Goal: Transaction & Acquisition: Purchase product/service

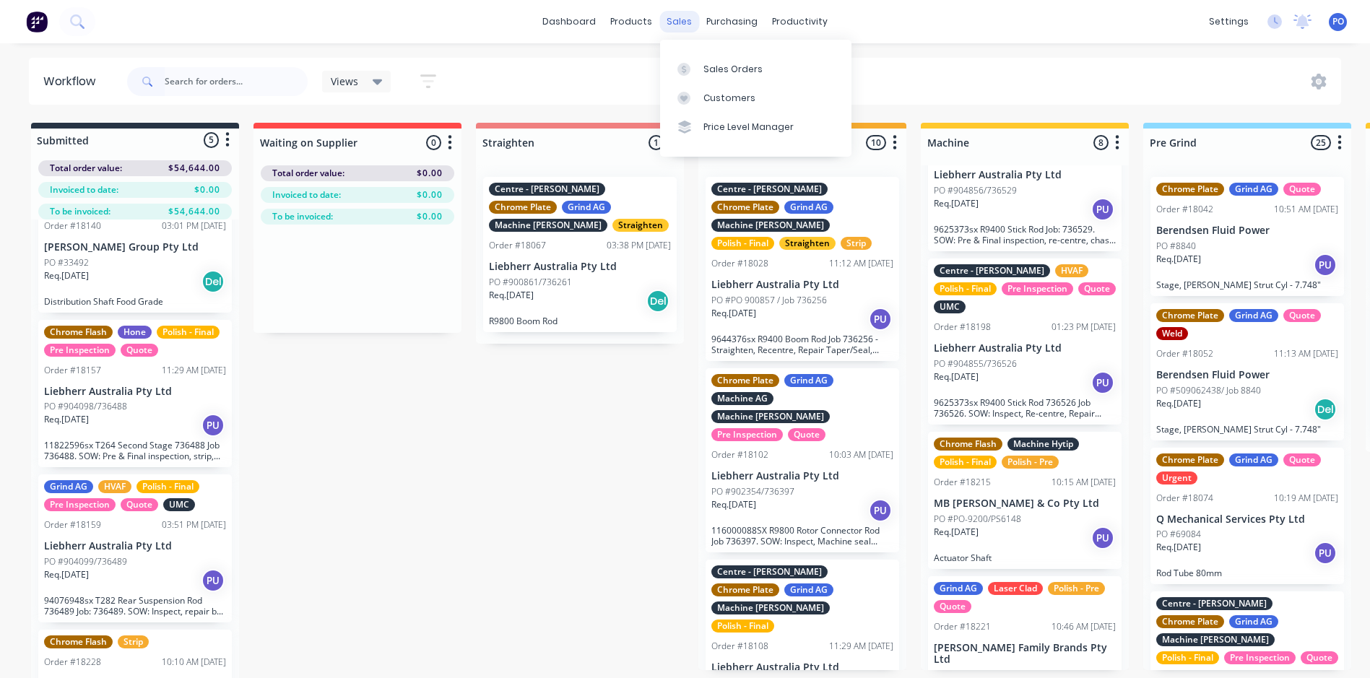
click at [683, 20] on div "sales" at bounding box center [679, 22] width 40 height 22
click at [677, 17] on div "sales" at bounding box center [679, 22] width 40 height 22
click at [707, 97] on div "Customers" at bounding box center [729, 98] width 52 height 13
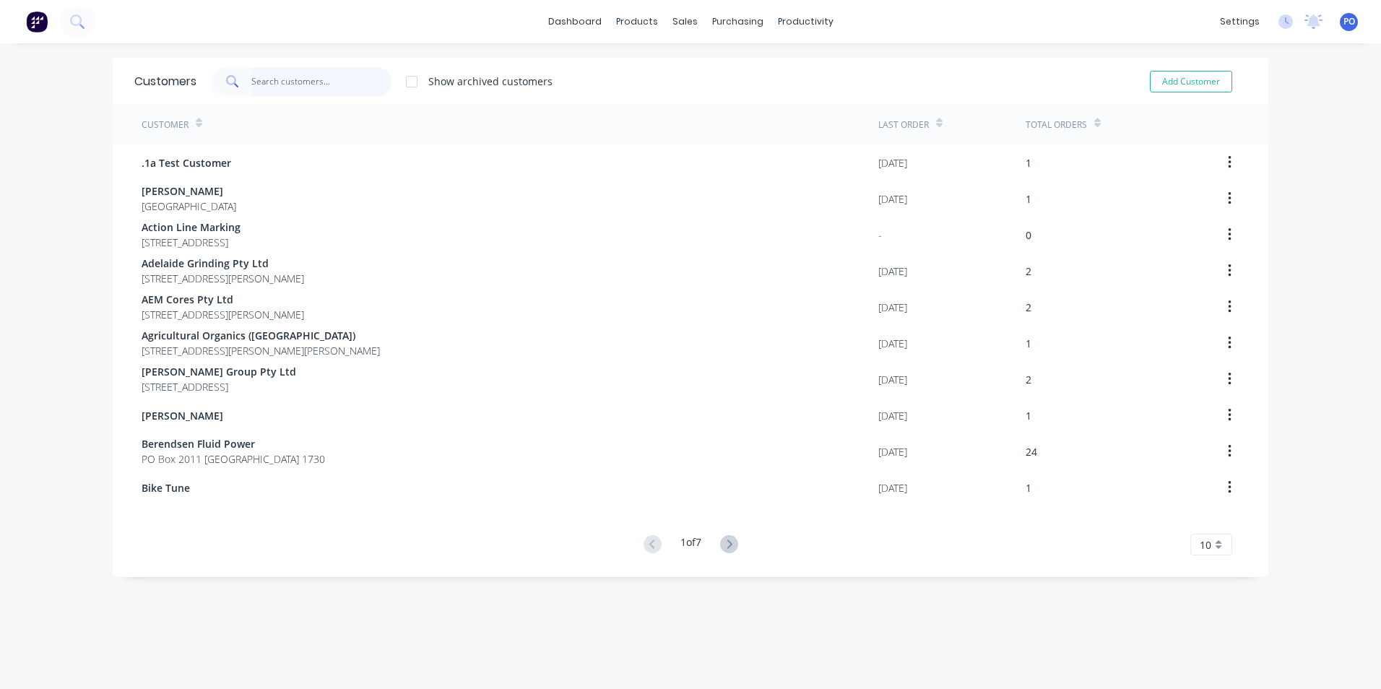
click at [285, 90] on input "text" at bounding box center [321, 81] width 141 height 29
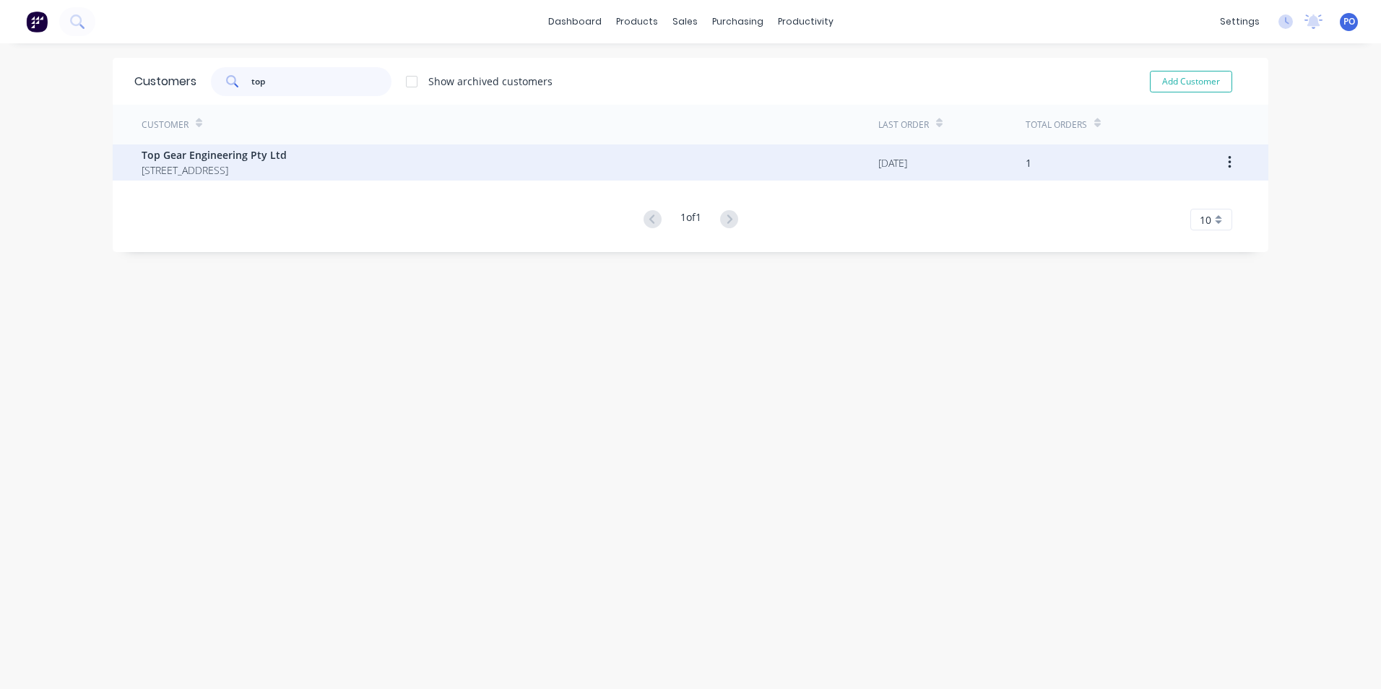
type input "top"
click at [287, 166] on span "[STREET_ADDRESS]" at bounding box center [214, 170] width 145 height 15
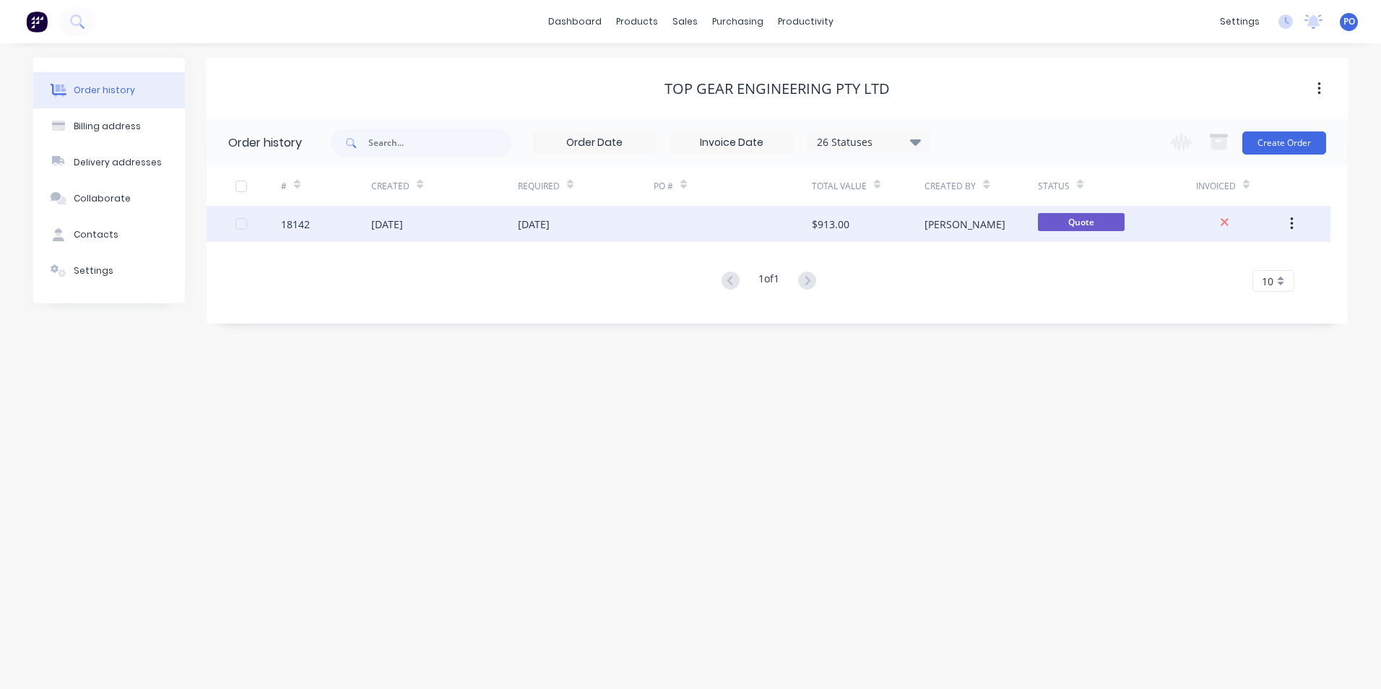
click at [688, 221] on div at bounding box center [733, 224] width 158 height 36
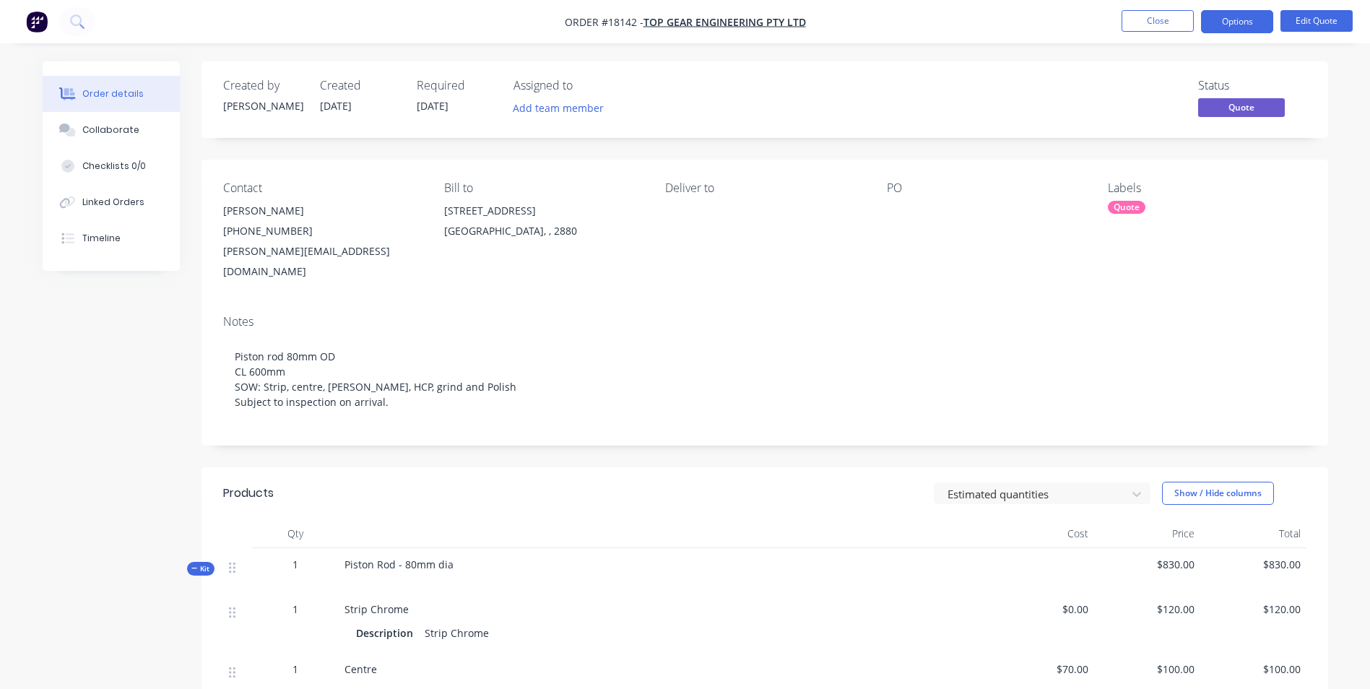
click at [911, 220] on div at bounding box center [977, 211] width 181 height 20
click at [906, 212] on div at bounding box center [977, 211] width 181 height 20
click at [896, 209] on div at bounding box center [977, 211] width 181 height 20
click at [1327, 20] on button "Edit Quote" at bounding box center [1317, 21] width 72 height 22
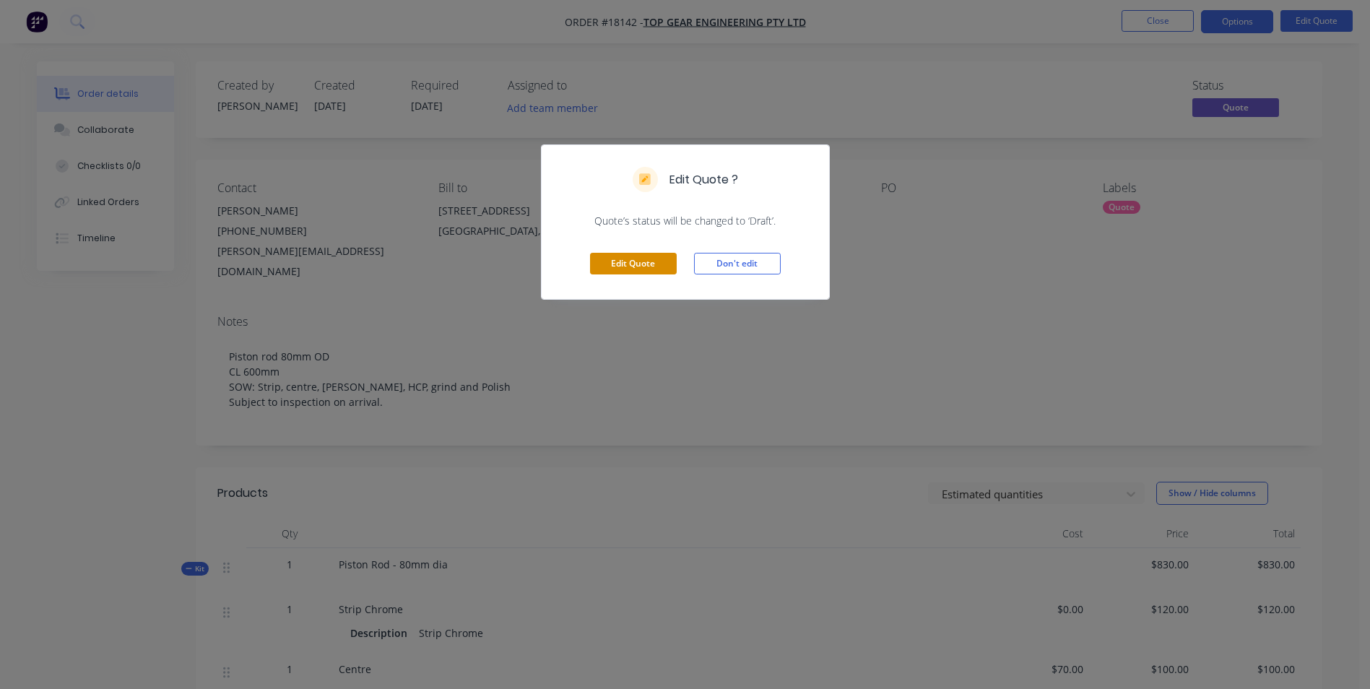
click at [637, 265] on button "Edit Quote" at bounding box center [633, 264] width 87 height 22
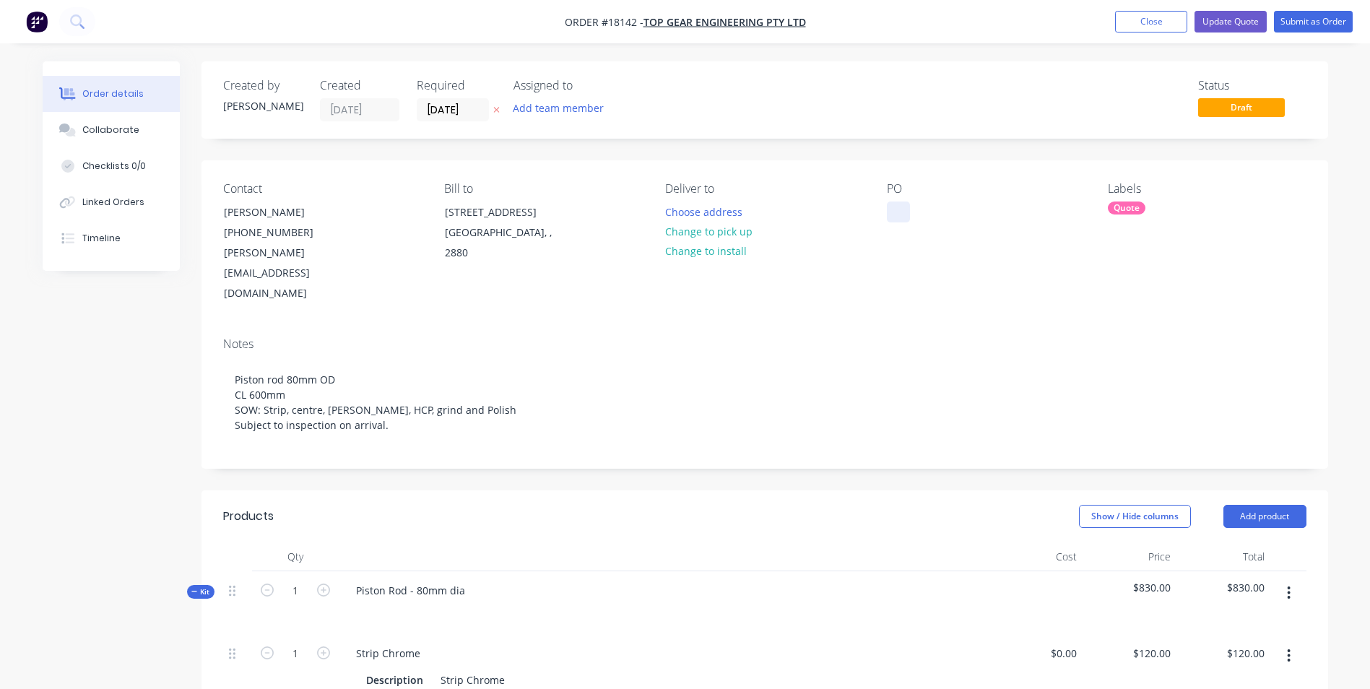
click at [898, 213] on div at bounding box center [898, 212] width 23 height 21
click at [893, 210] on div at bounding box center [898, 212] width 23 height 21
click at [1141, 207] on div "Quote" at bounding box center [1127, 208] width 38 height 13
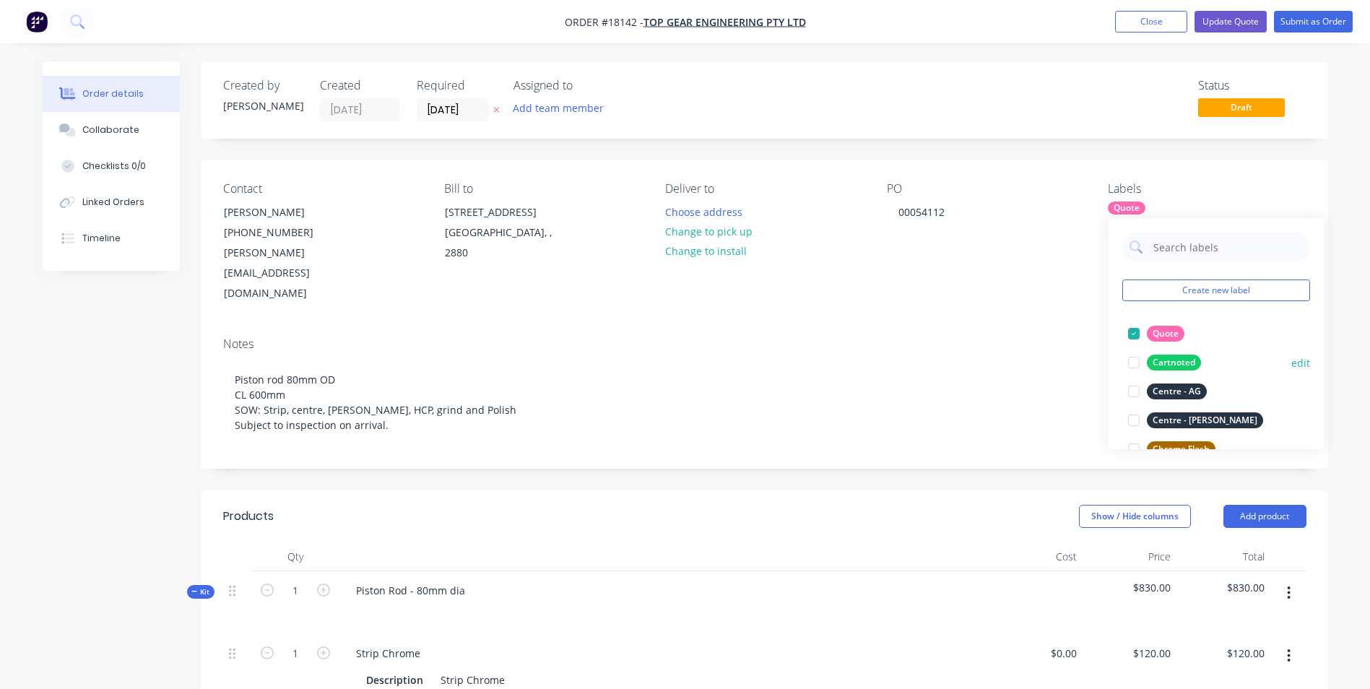
click at [1130, 333] on div at bounding box center [1133, 333] width 29 height 29
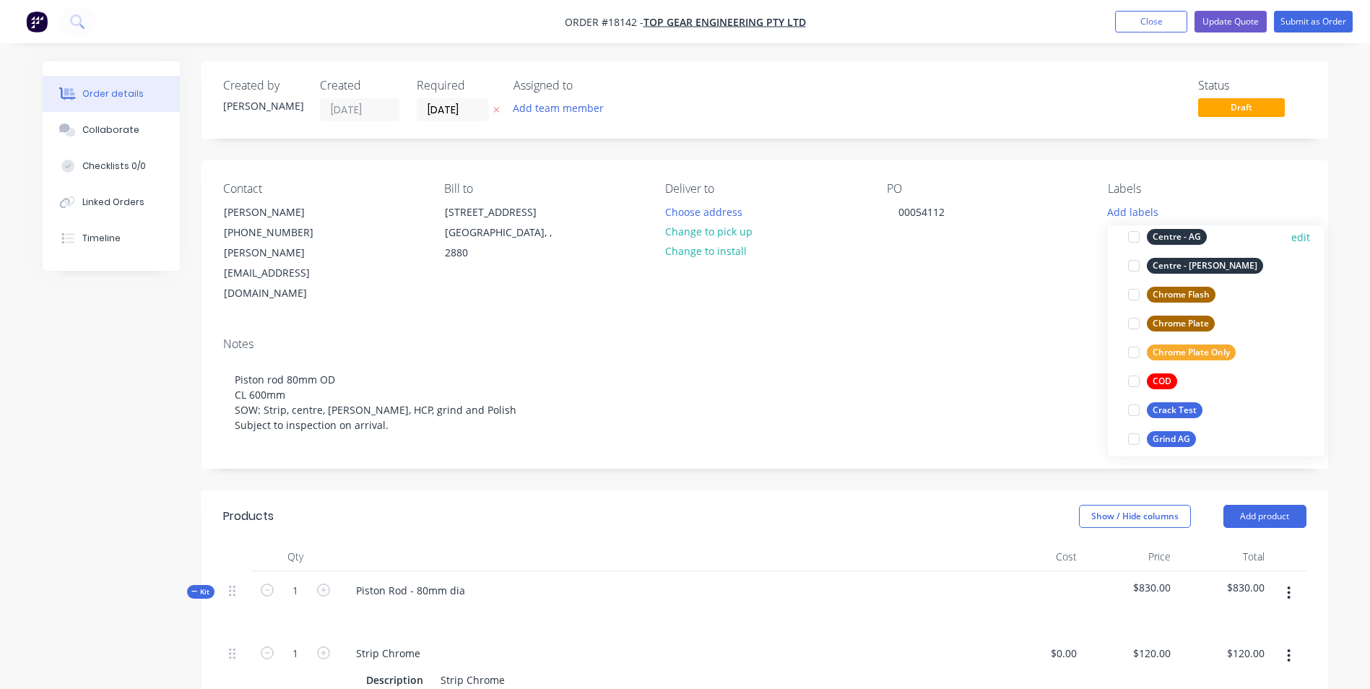
scroll to position [144, 0]
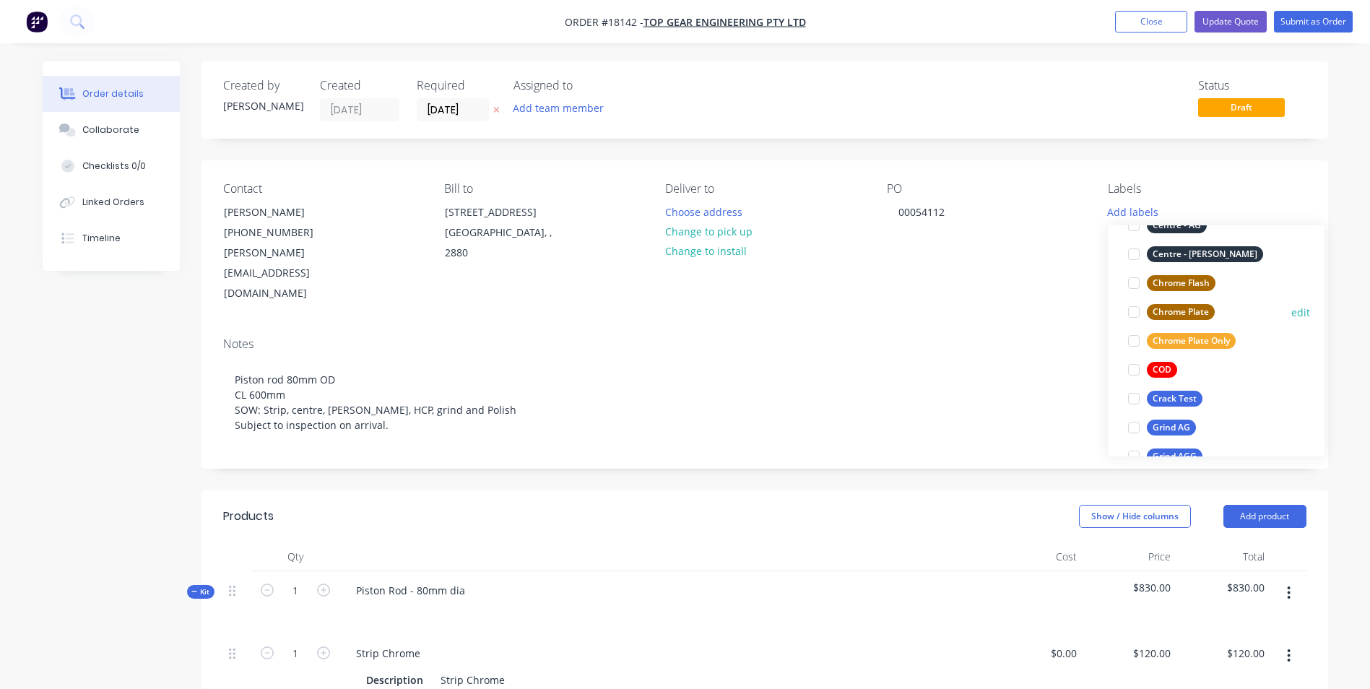
click at [1132, 308] on div at bounding box center [1133, 312] width 29 height 29
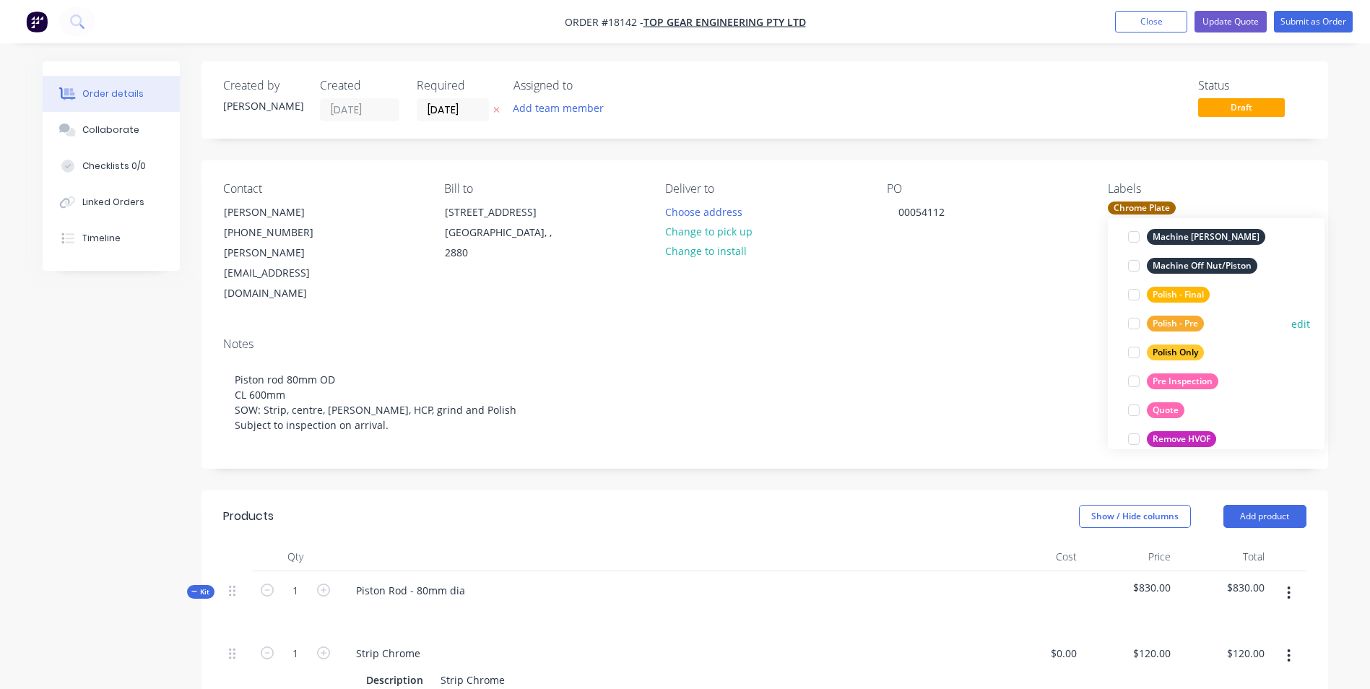
scroll to position [679, 0]
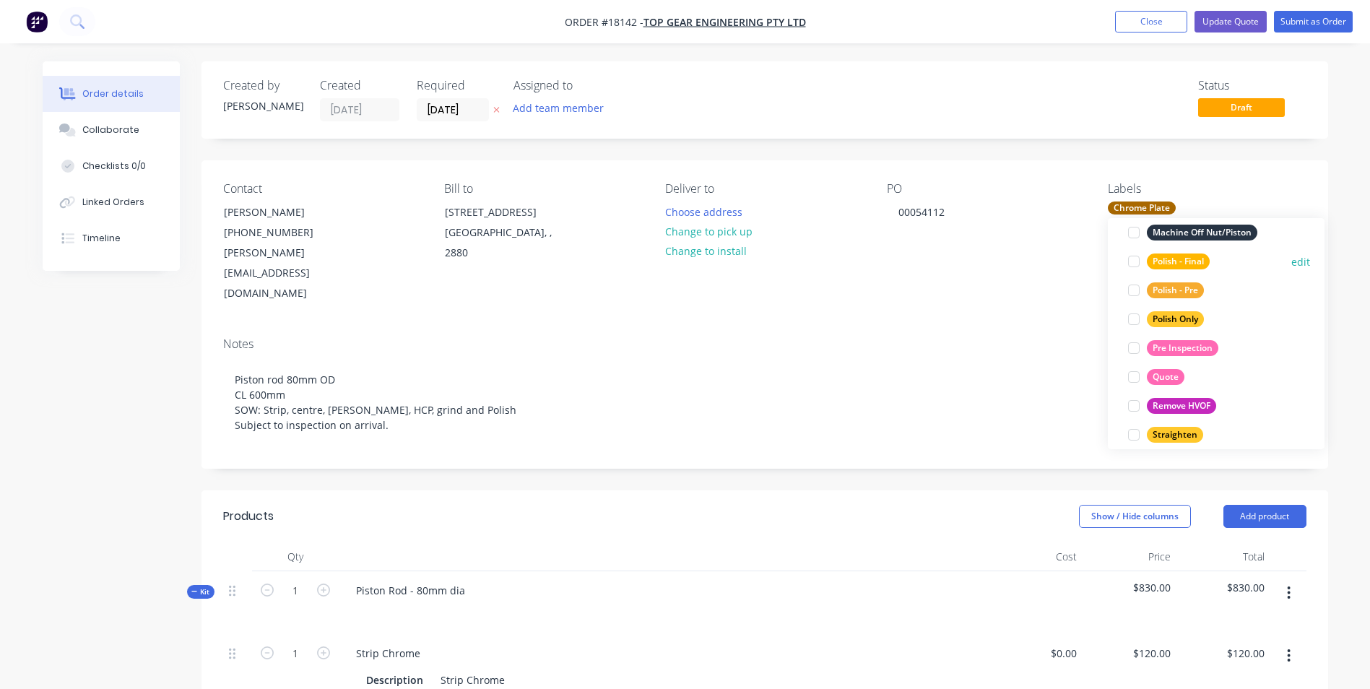
click at [1131, 264] on div at bounding box center [1133, 261] width 29 height 29
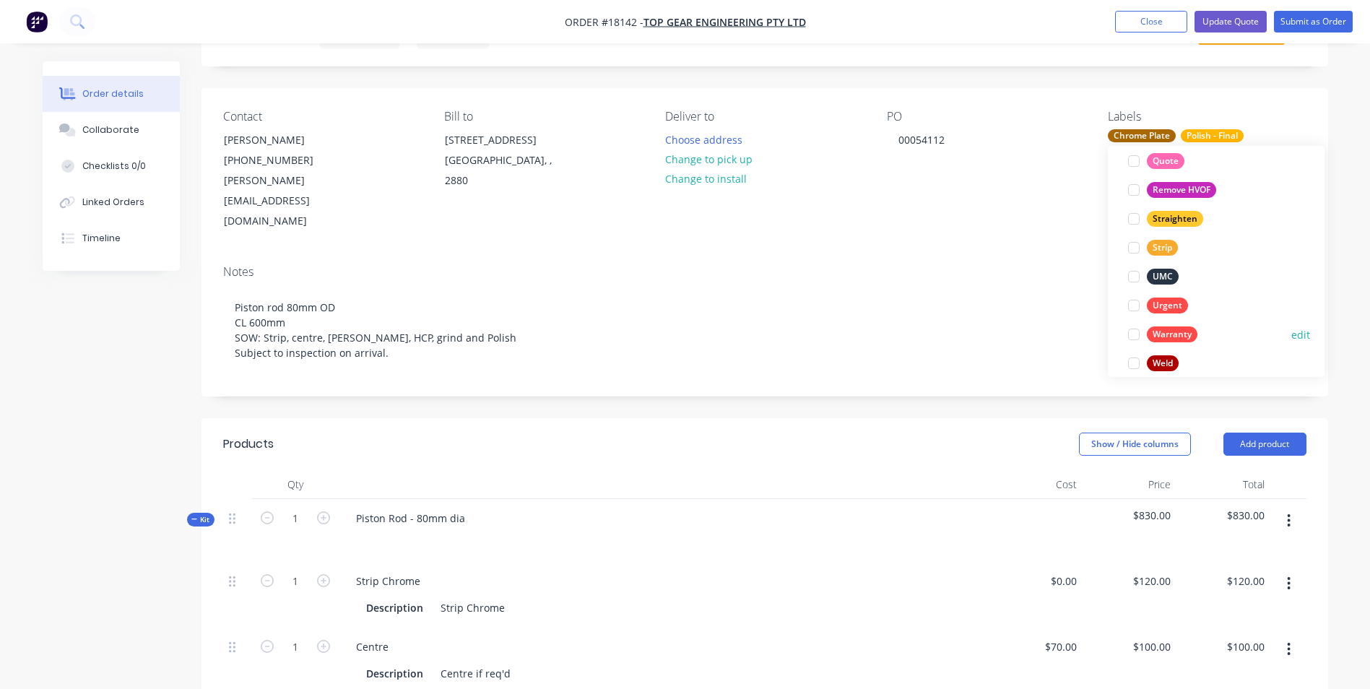
scroll to position [838, 0]
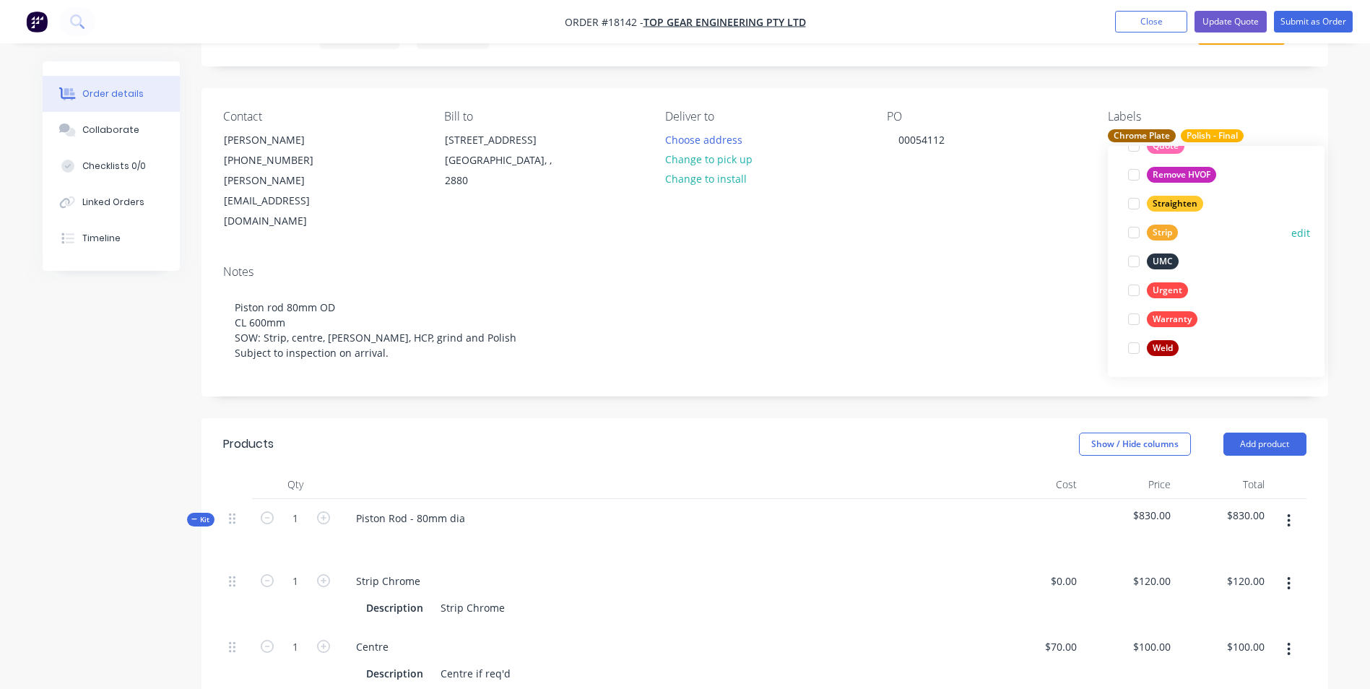
click at [1132, 233] on div at bounding box center [1133, 232] width 29 height 29
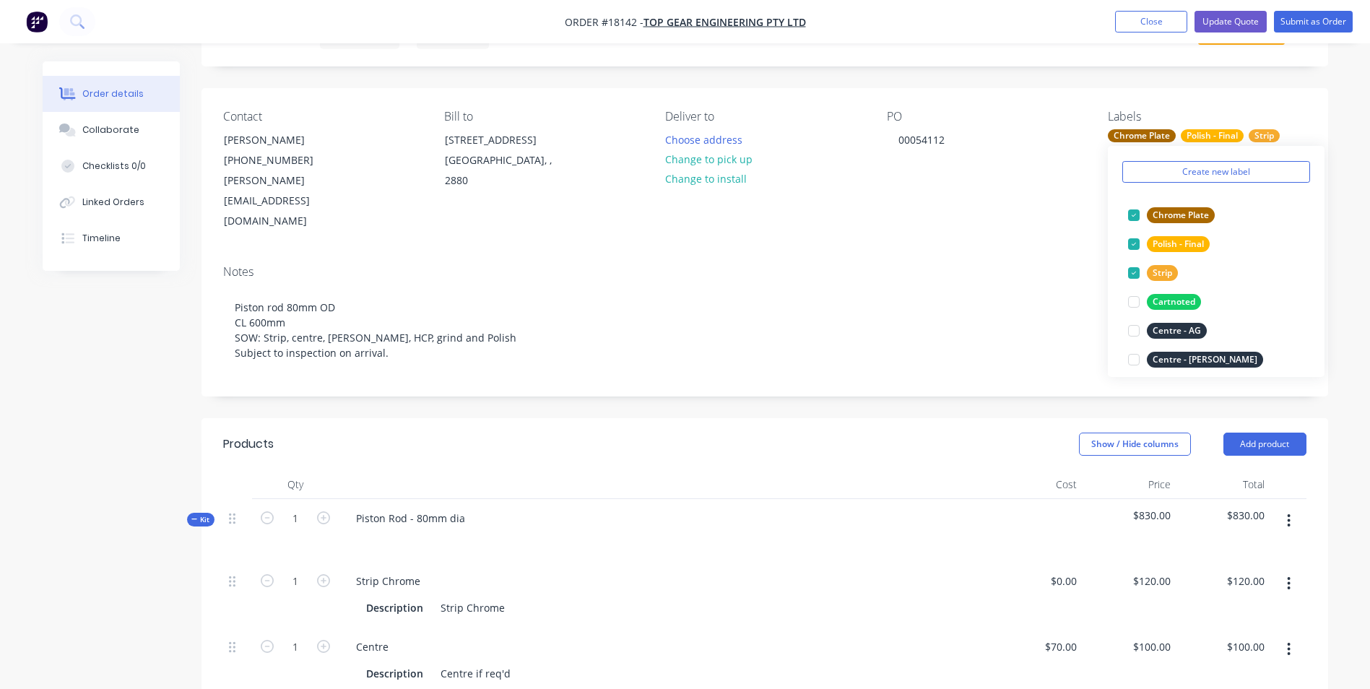
scroll to position [144, 0]
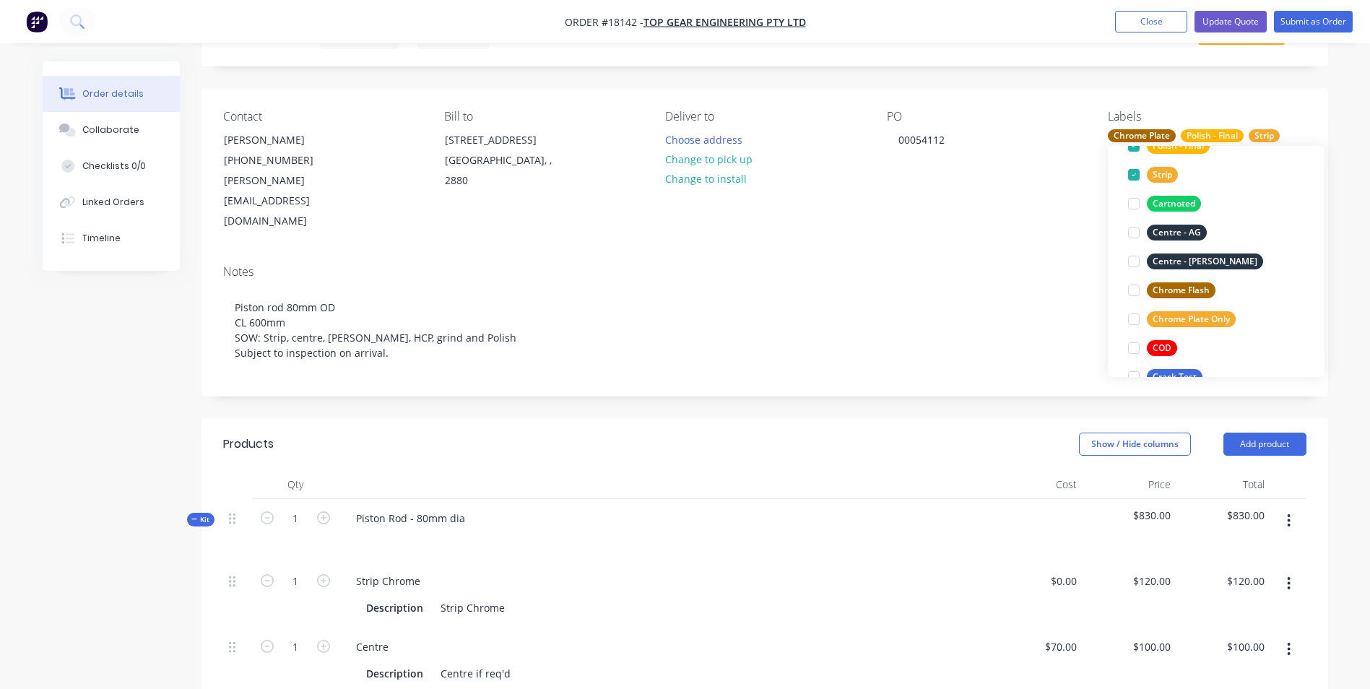
click at [985, 181] on div "PO 00054112" at bounding box center [986, 171] width 198 height 122
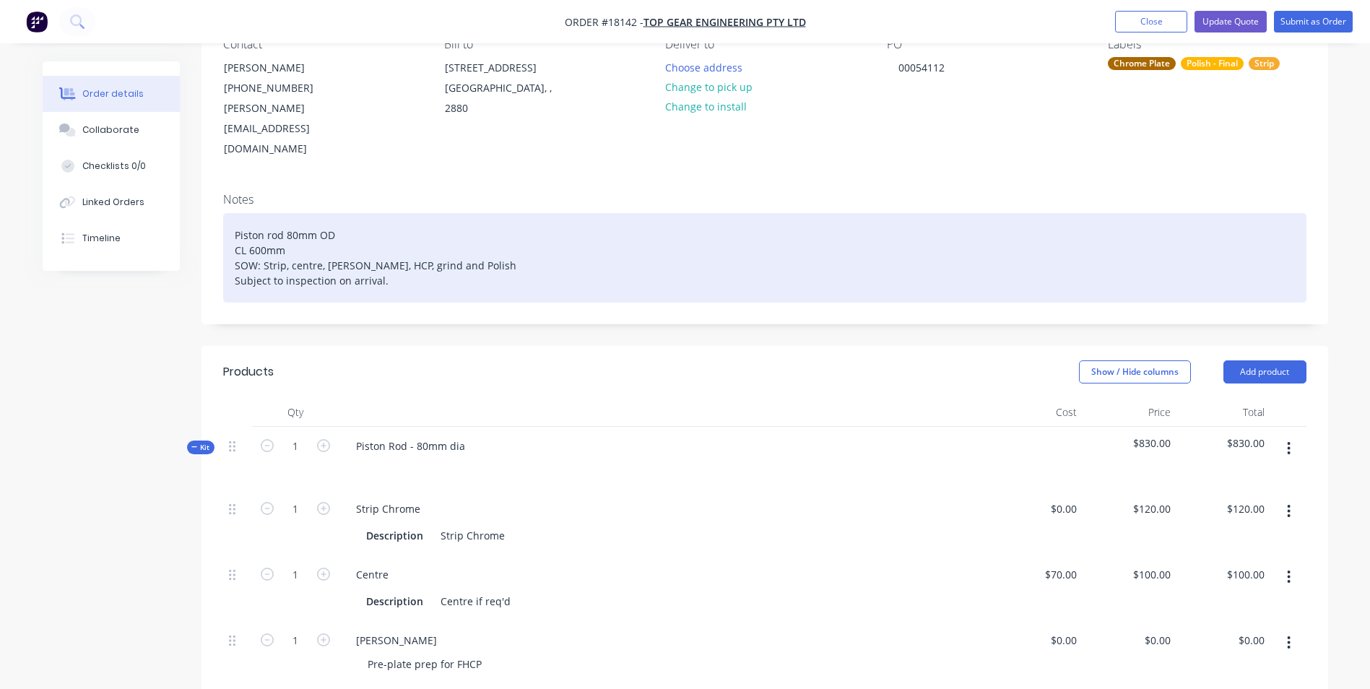
scroll to position [22, 0]
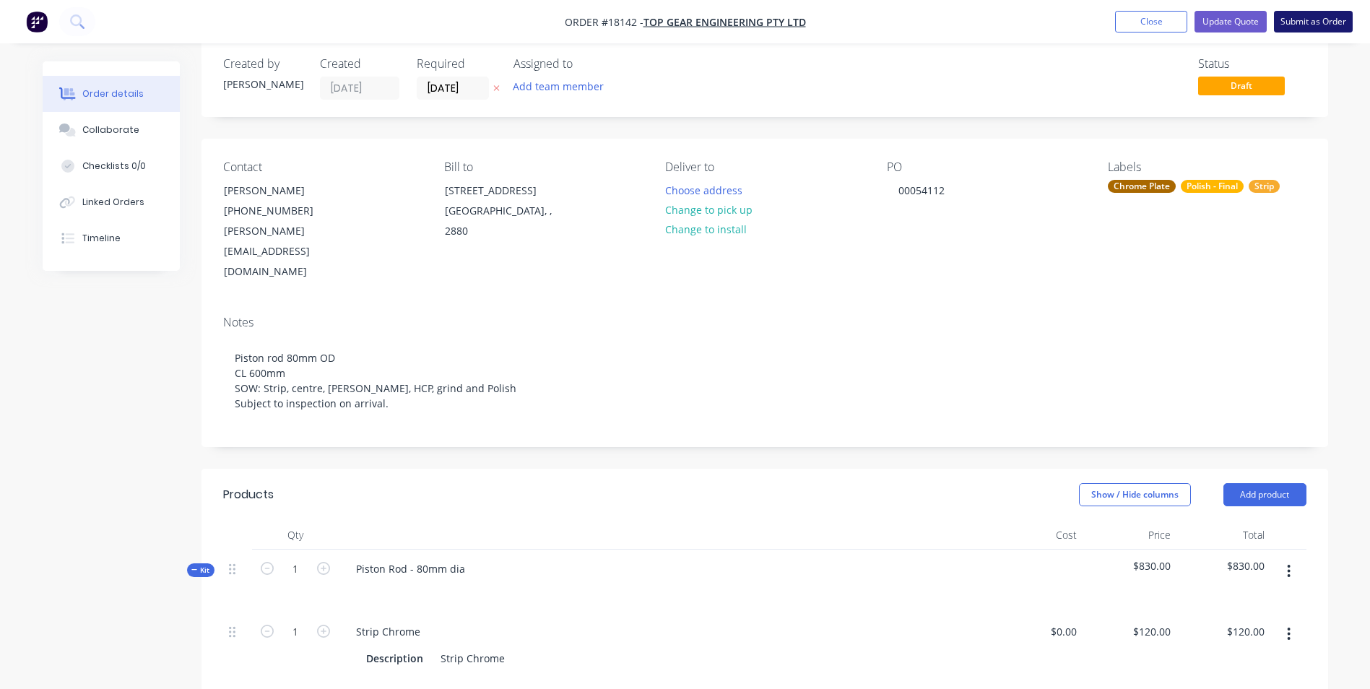
click at [1306, 21] on button "Submit as Order" at bounding box center [1313, 22] width 79 height 22
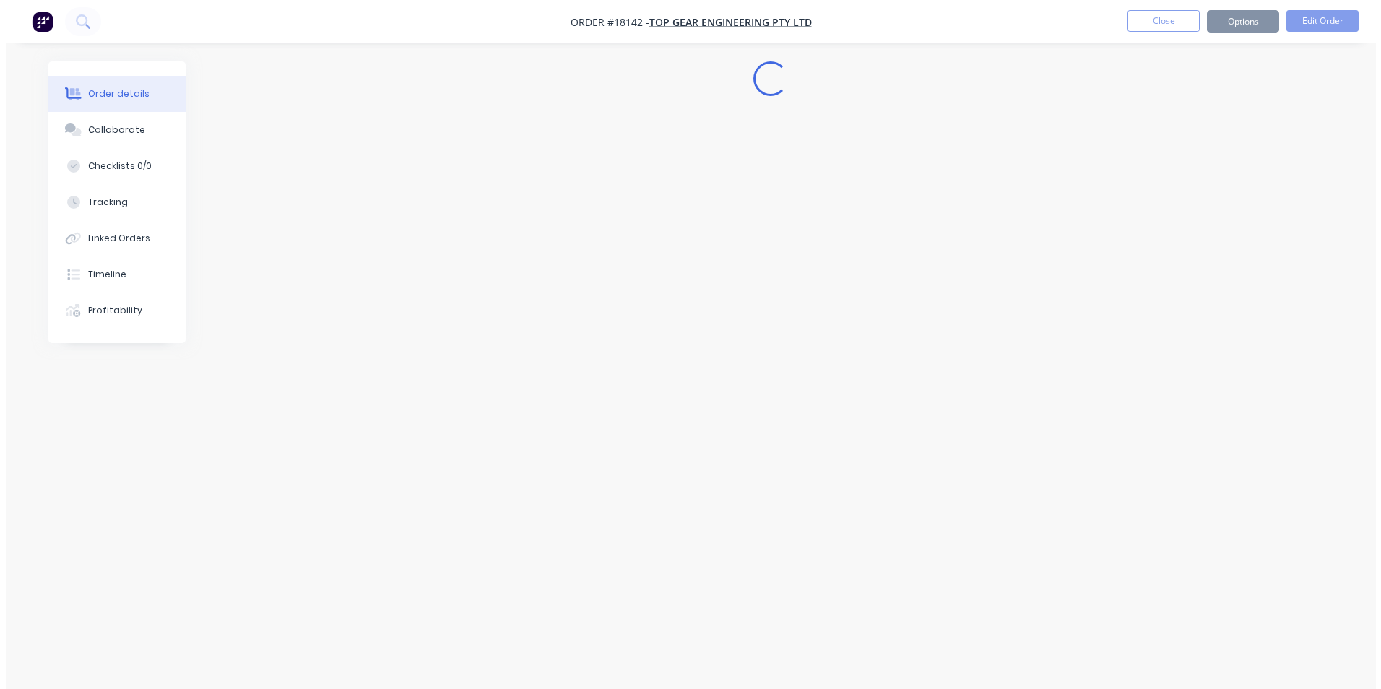
scroll to position [0, 0]
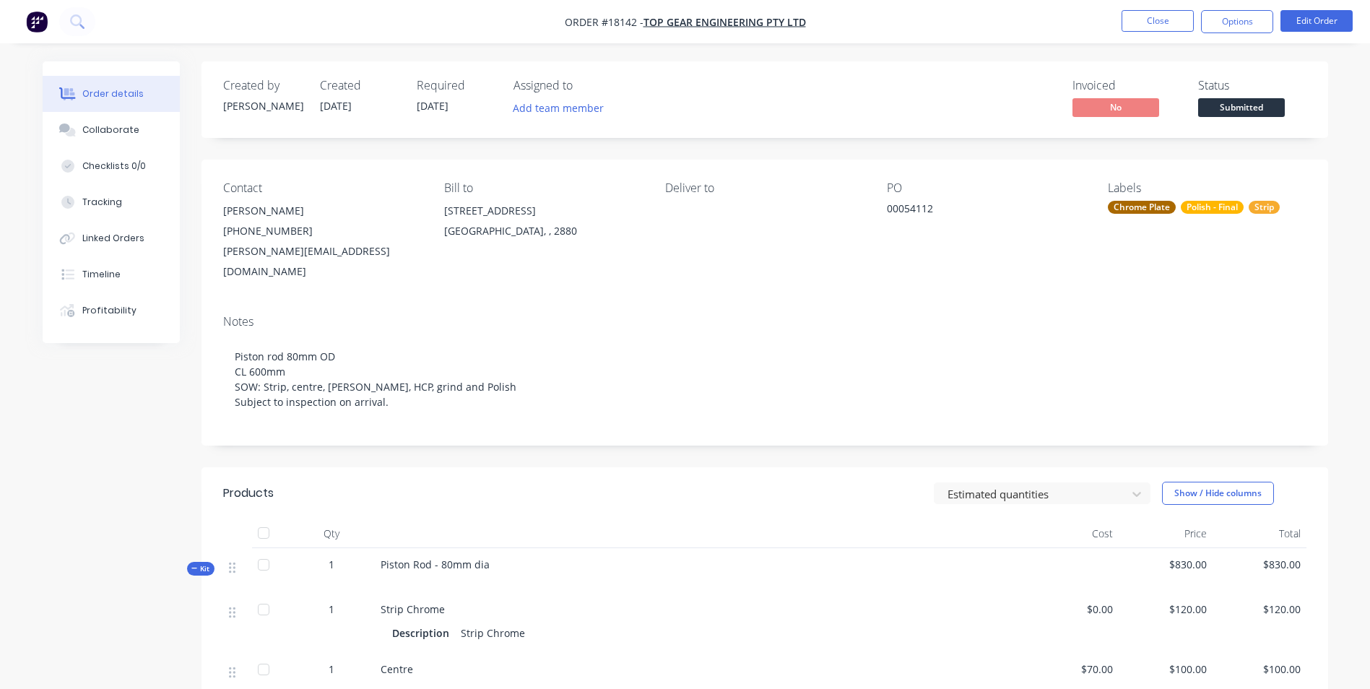
click at [1237, 111] on span "Submitted" at bounding box center [1241, 107] width 87 height 18
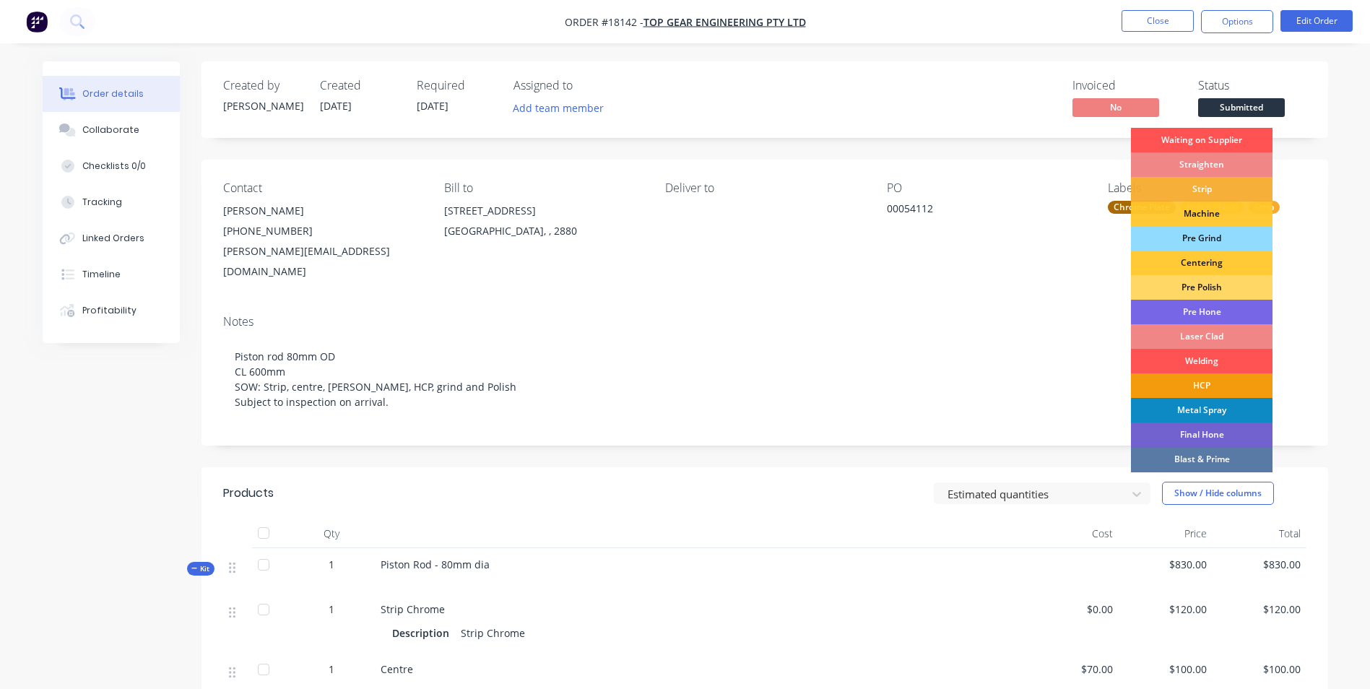
click at [1228, 264] on div "Centering" at bounding box center [1202, 263] width 142 height 25
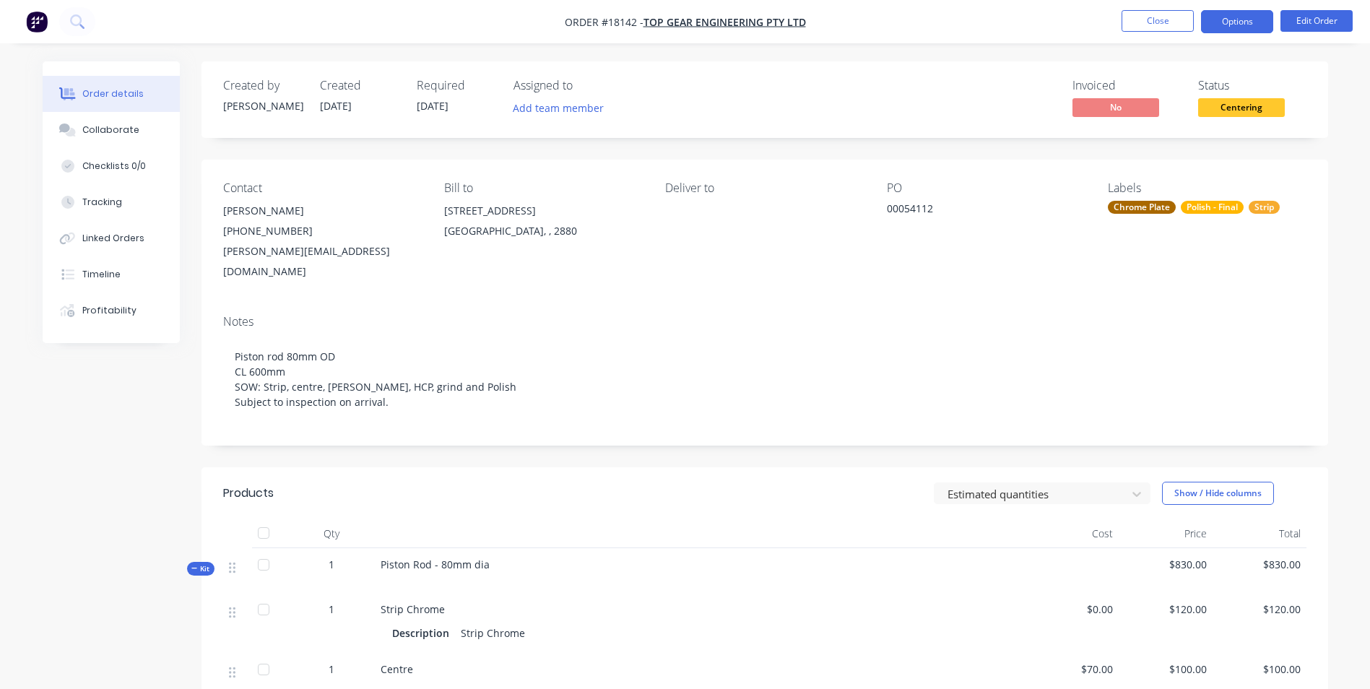
click at [1229, 21] on button "Options" at bounding box center [1237, 21] width 72 height 23
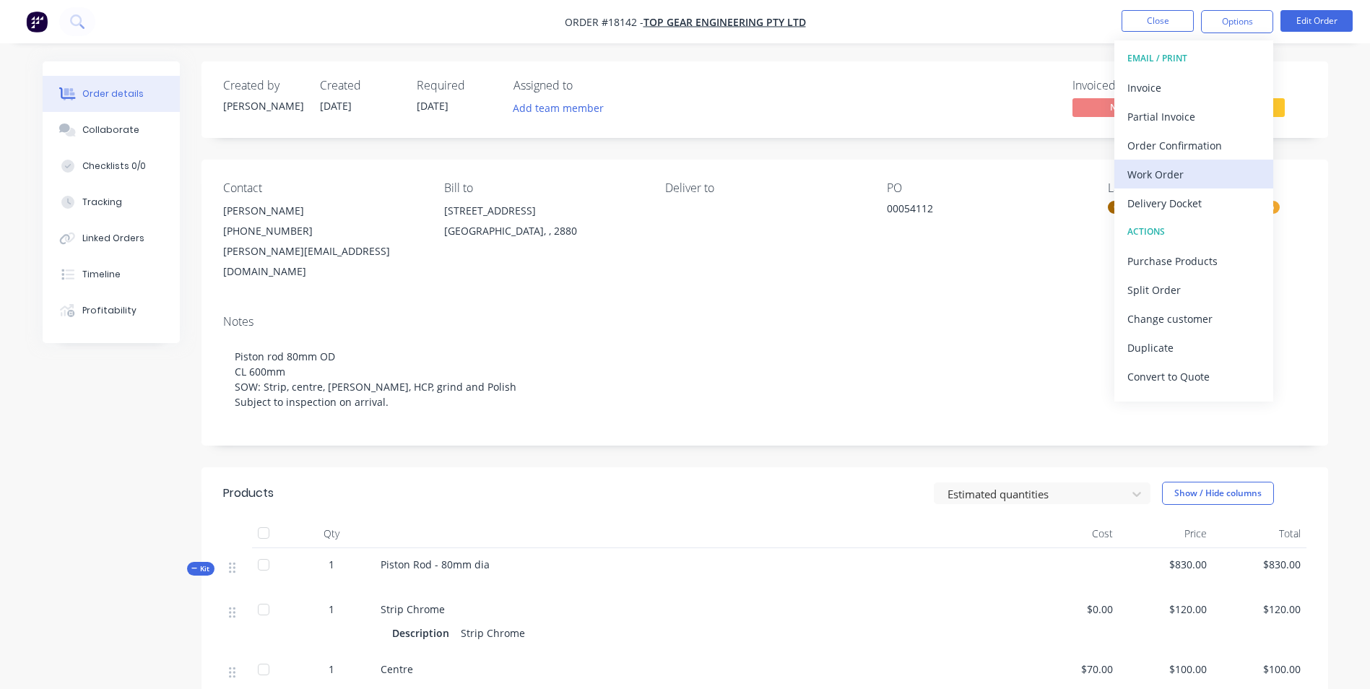
click at [1226, 166] on div "Work Order" at bounding box center [1193, 174] width 133 height 21
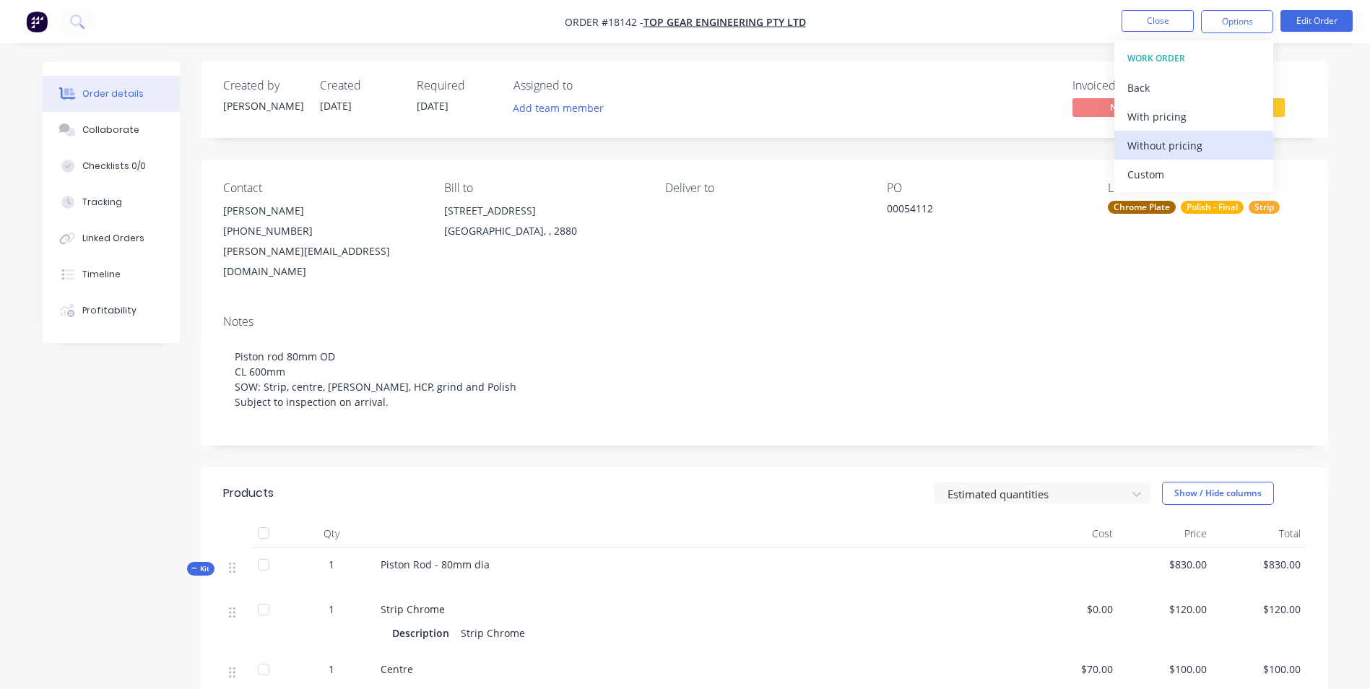
click at [1239, 139] on div "Without pricing" at bounding box center [1193, 145] width 133 height 21
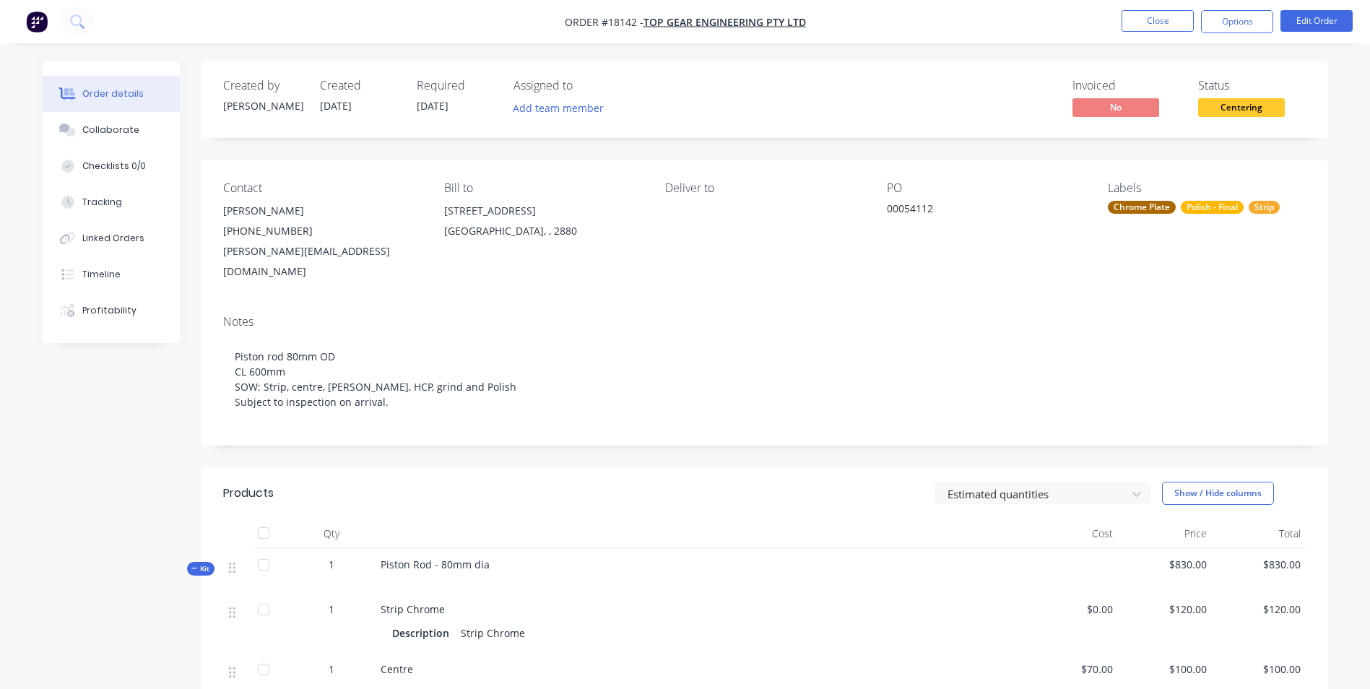
click at [458, 94] on div "Required [DATE]" at bounding box center [456, 100] width 79 height 42
click at [1310, 21] on button "Edit Order" at bounding box center [1317, 21] width 72 height 22
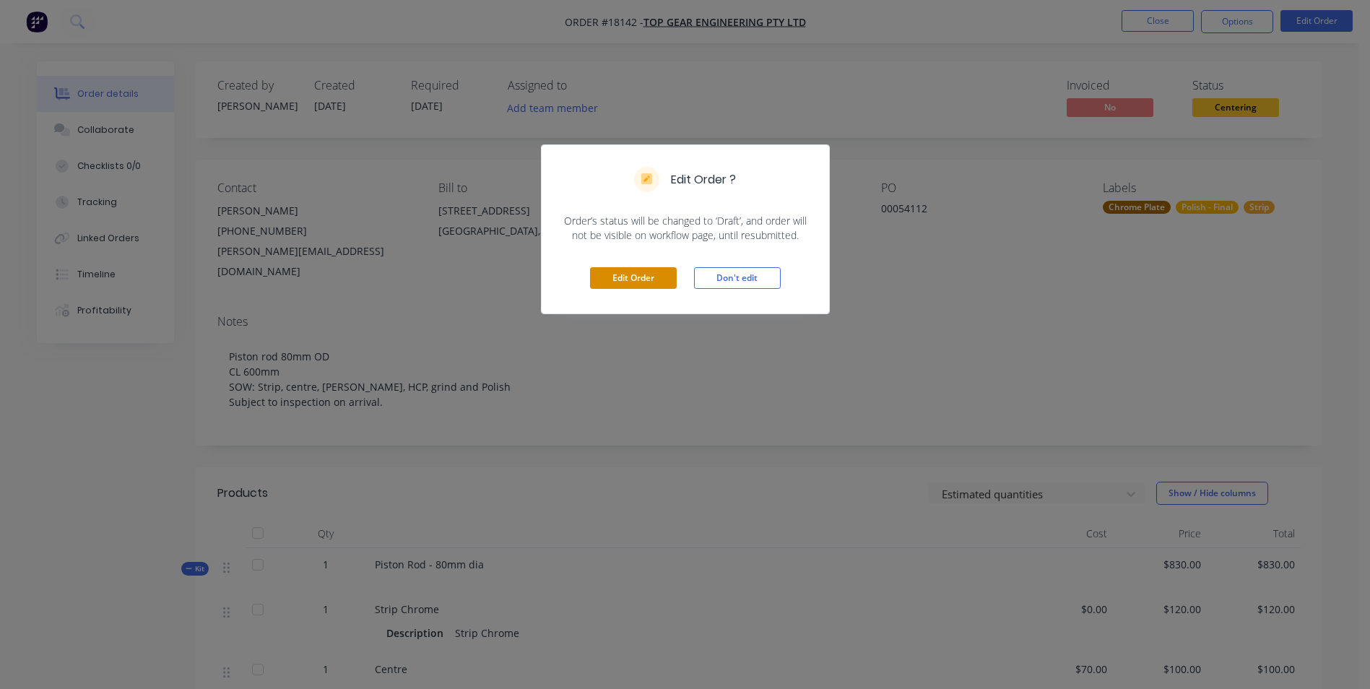
click at [612, 272] on button "Edit Order" at bounding box center [633, 278] width 87 height 22
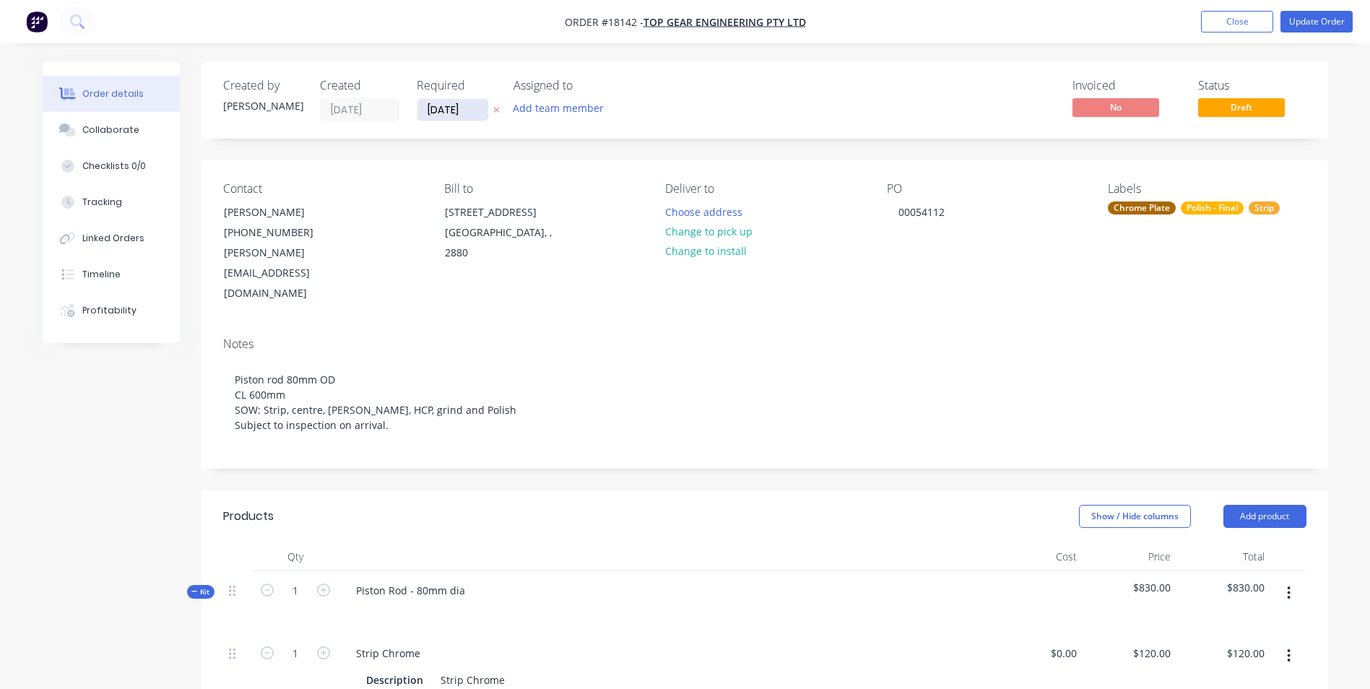
click at [472, 110] on input "[DATE]" at bounding box center [452, 110] width 71 height 22
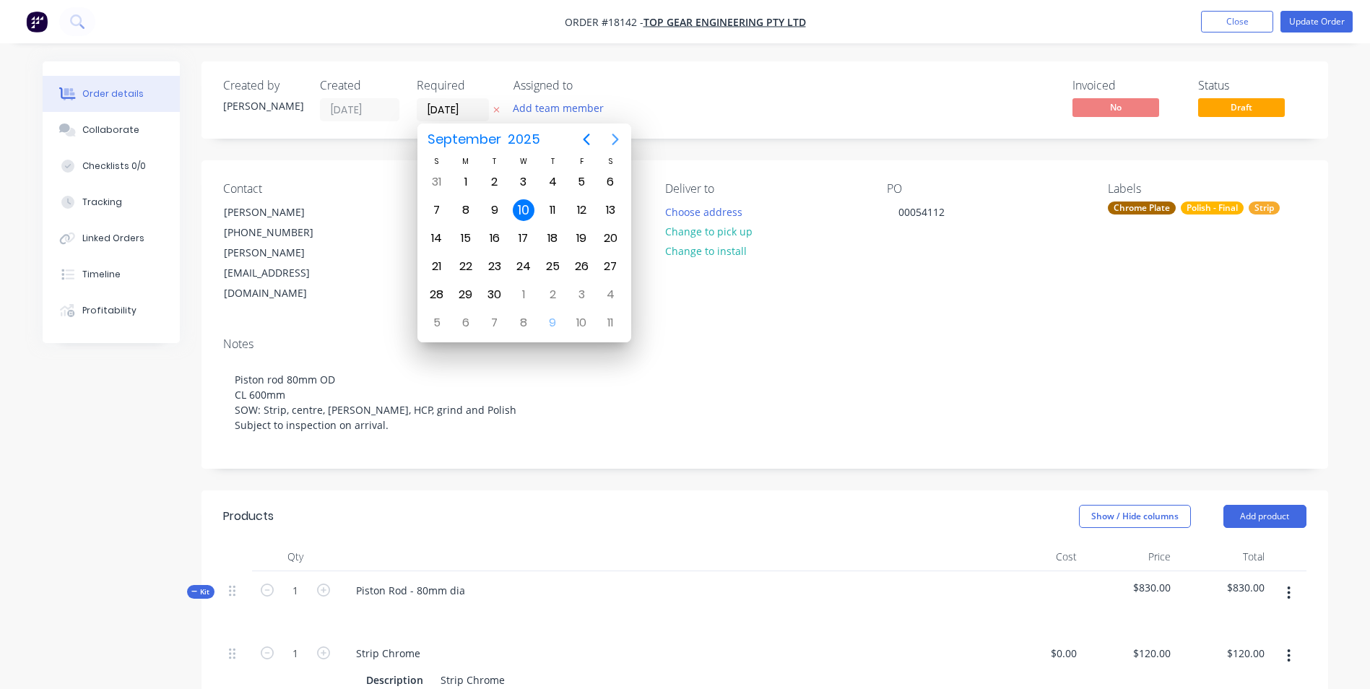
click at [616, 142] on icon "Next page" at bounding box center [615, 139] width 17 height 17
click at [556, 270] on div "23" at bounding box center [553, 267] width 22 height 22
type input "[DATE]"
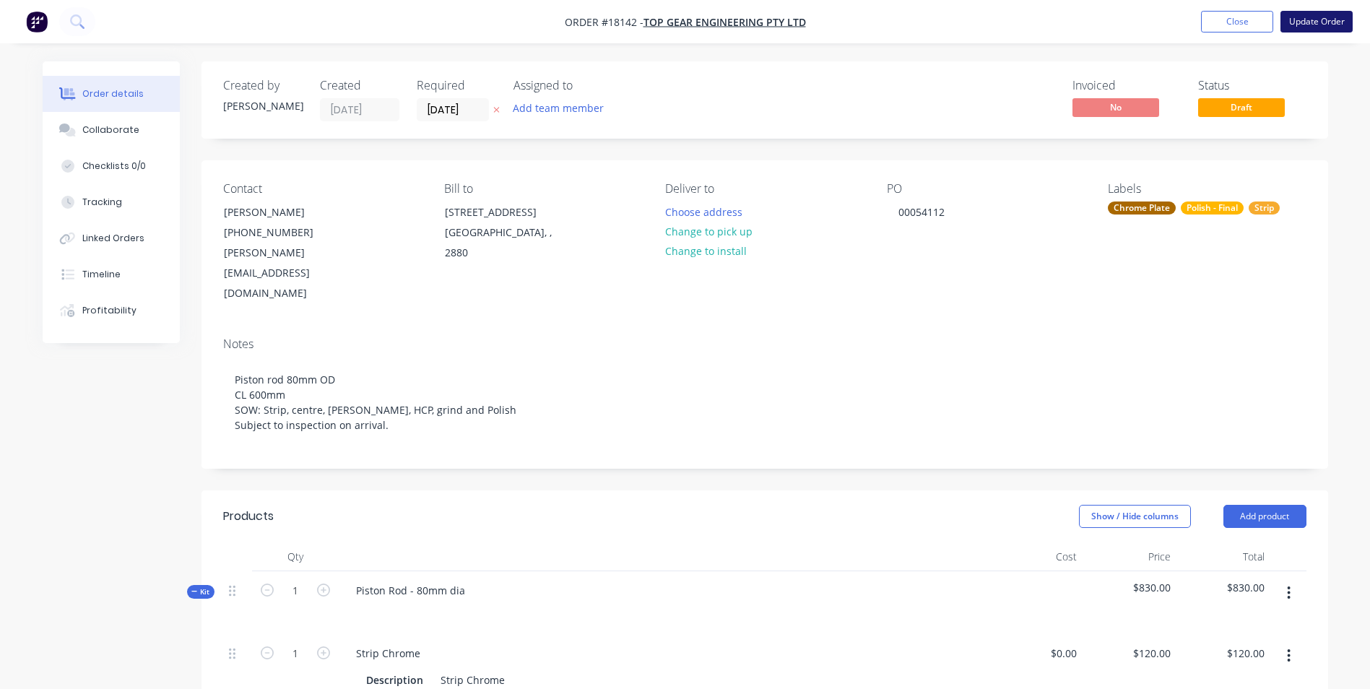
click at [1301, 21] on button "Update Order" at bounding box center [1317, 22] width 72 height 22
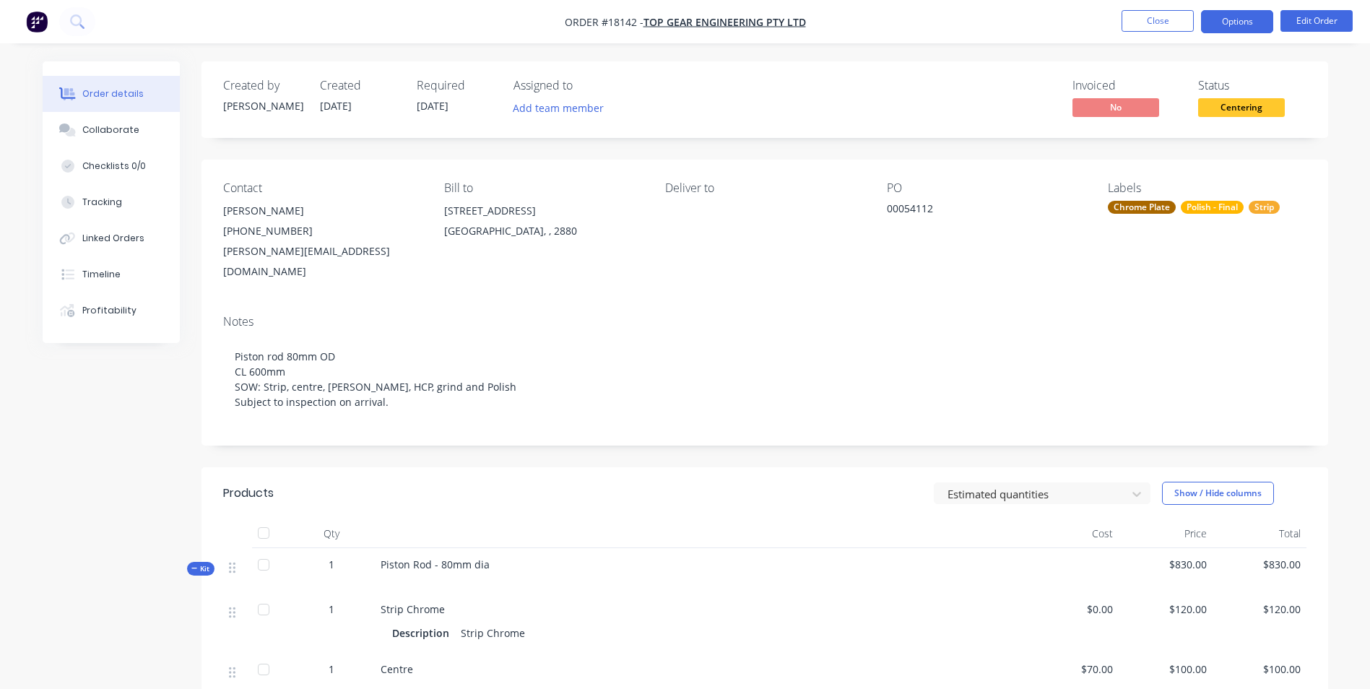
click at [1236, 24] on button "Options" at bounding box center [1237, 21] width 72 height 23
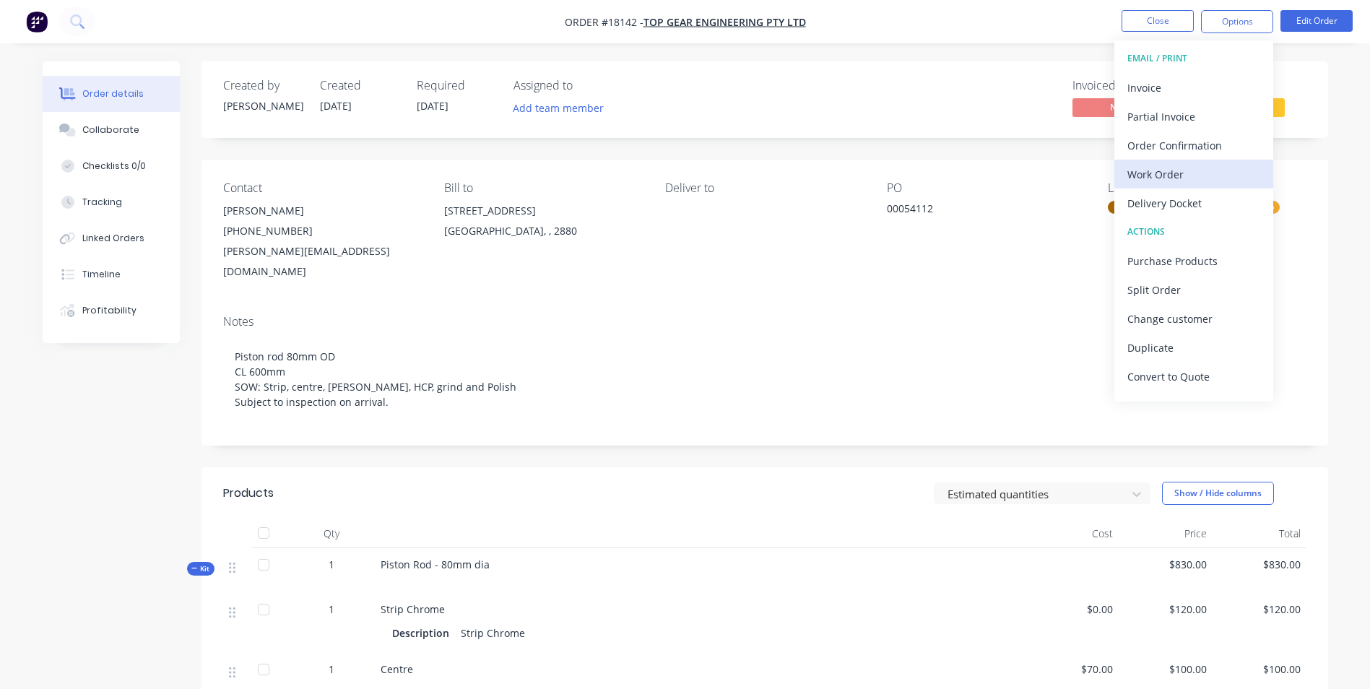
click at [1192, 178] on div "Work Order" at bounding box center [1193, 174] width 133 height 21
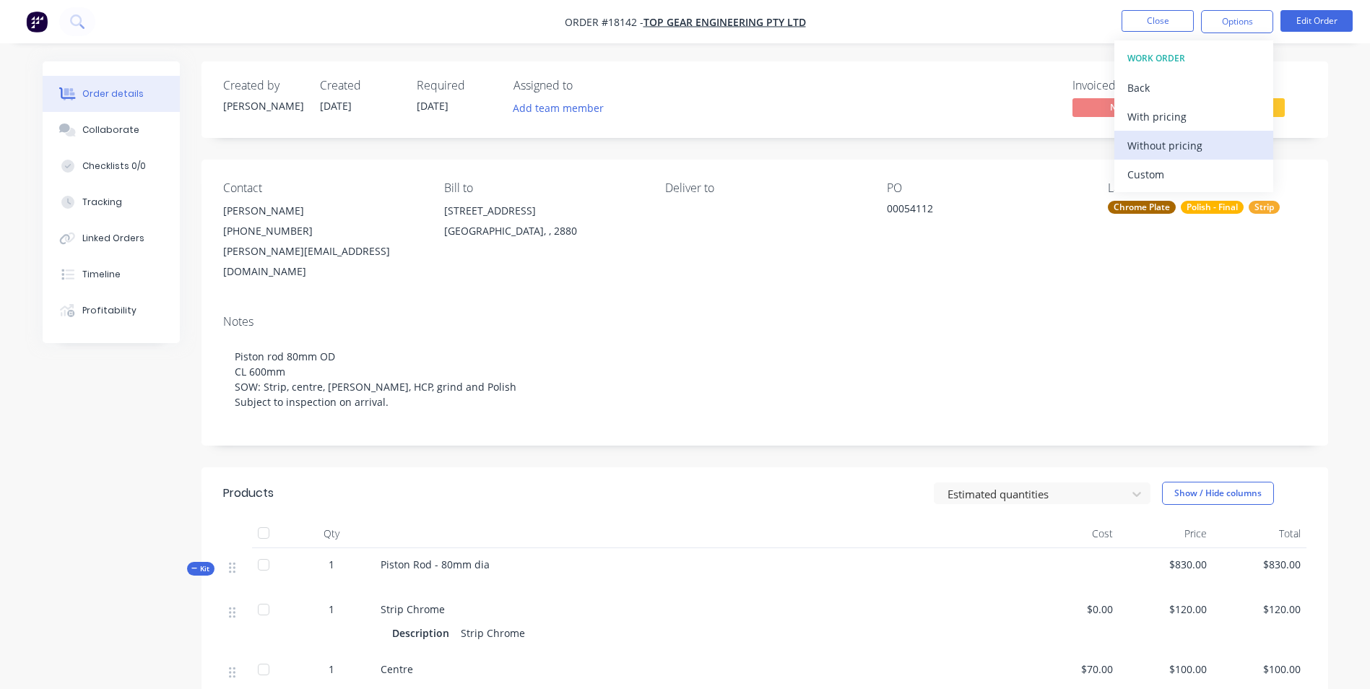
click at [1203, 152] on div "Without pricing" at bounding box center [1193, 145] width 133 height 21
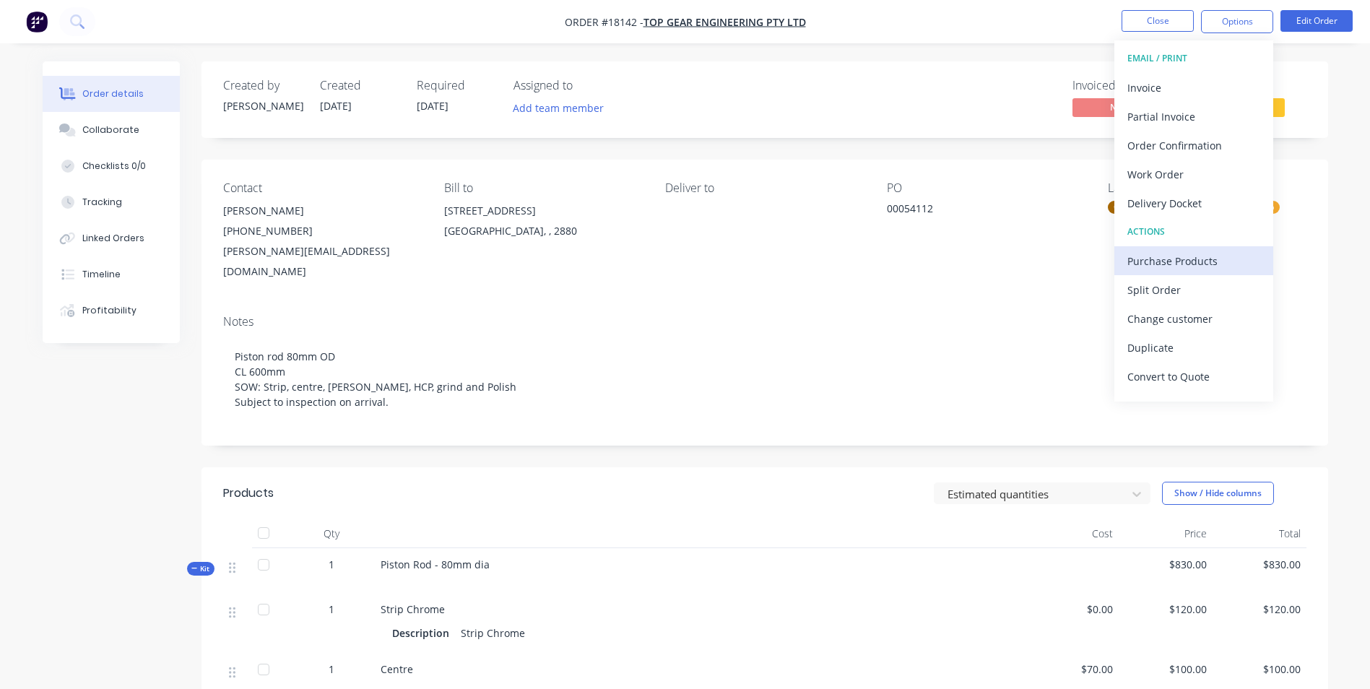
click at [1221, 263] on div "Purchase Products" at bounding box center [1193, 261] width 133 height 21
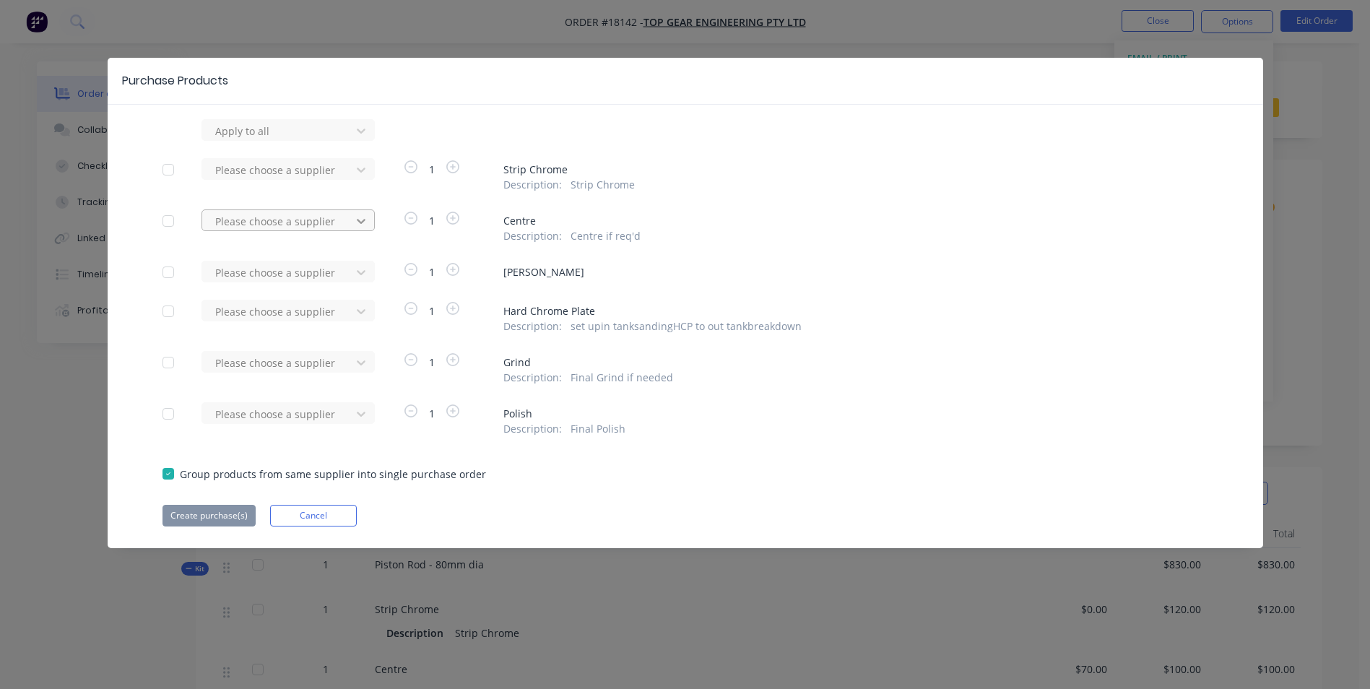
click at [358, 222] on icon at bounding box center [361, 221] width 14 height 14
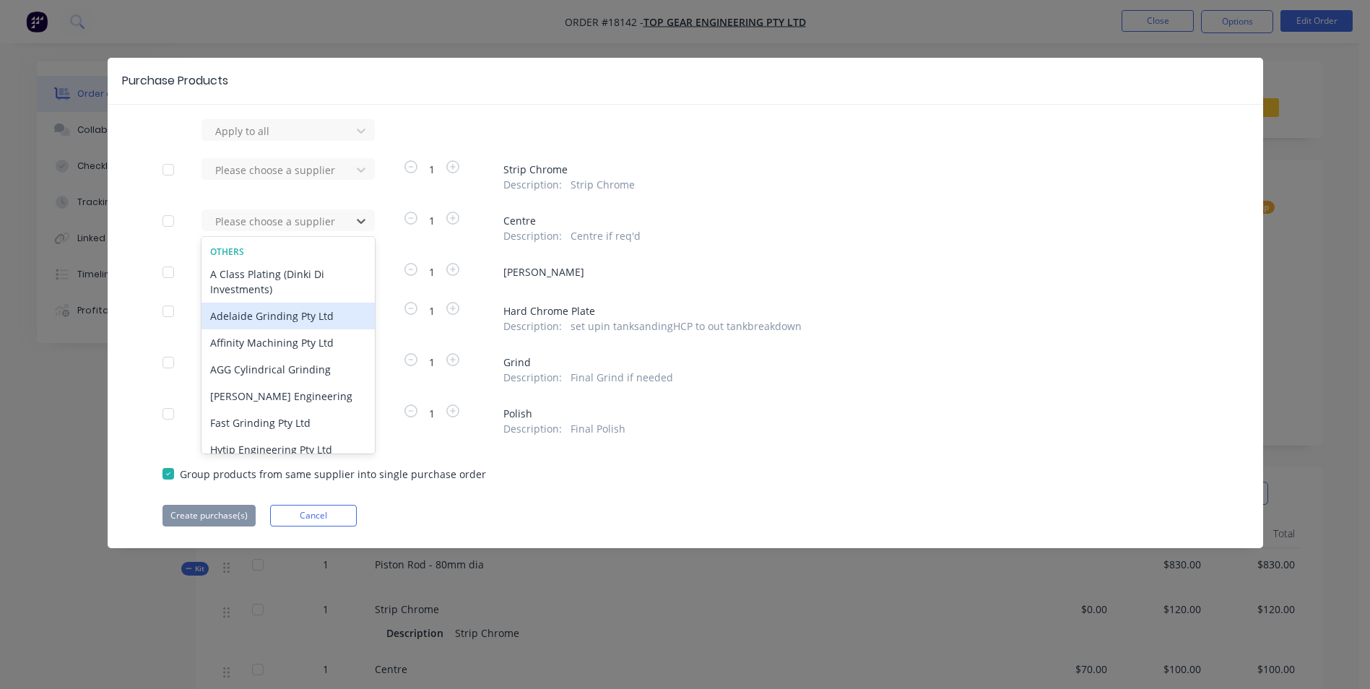
click at [326, 319] on div "Adelaide Grinding Pty Ltd" at bounding box center [288, 316] width 173 height 27
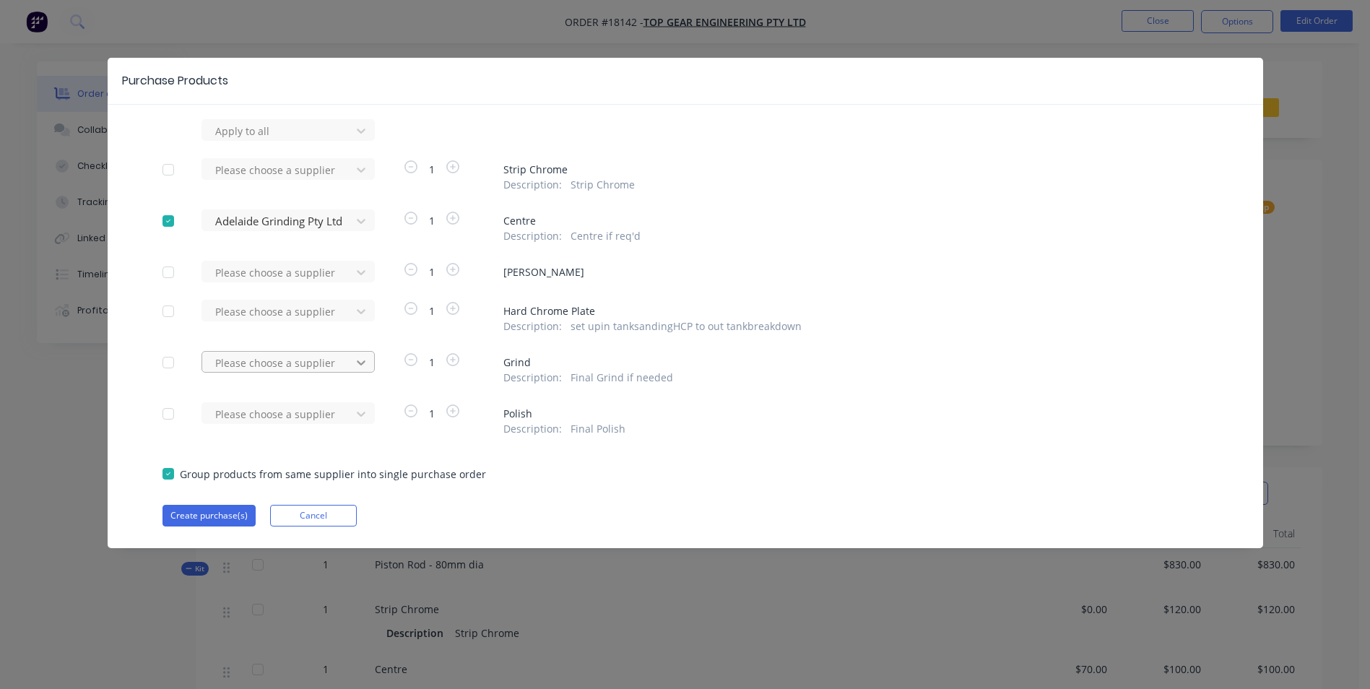
click at [359, 362] on icon at bounding box center [361, 362] width 9 height 5
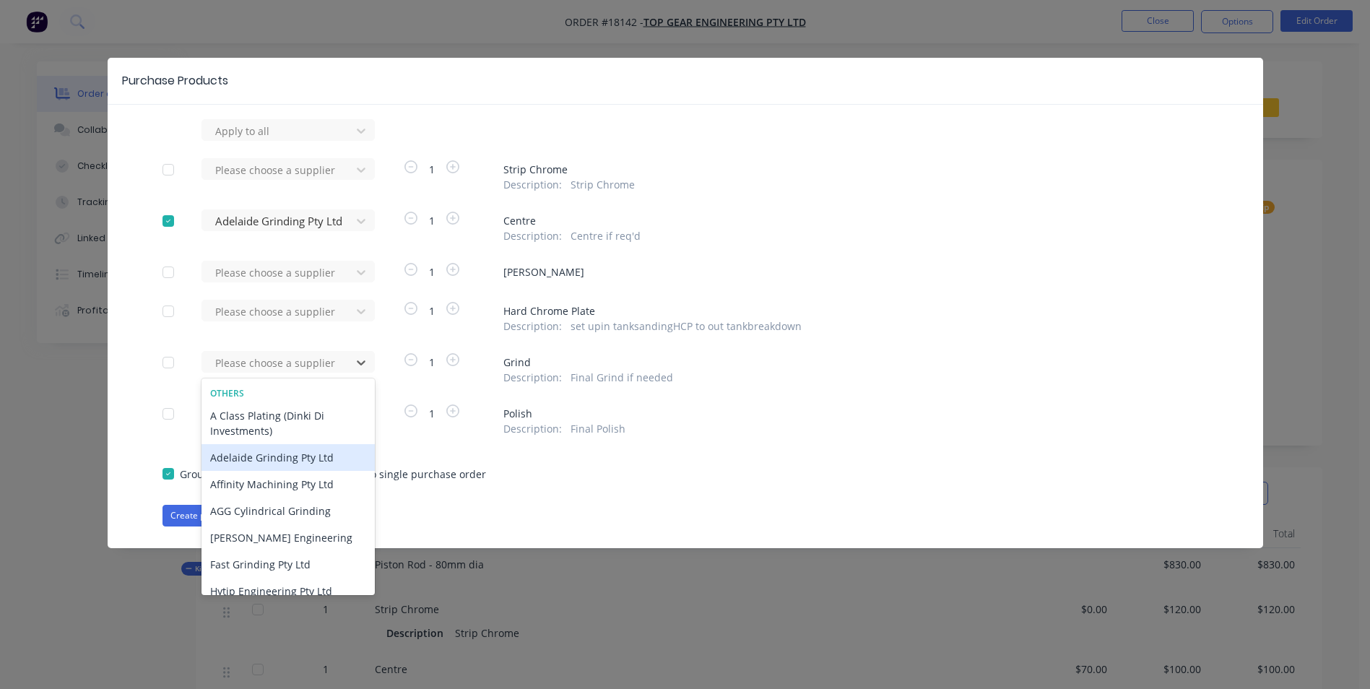
click at [291, 459] on div "Adelaide Grinding Pty Ltd" at bounding box center [288, 457] width 173 height 27
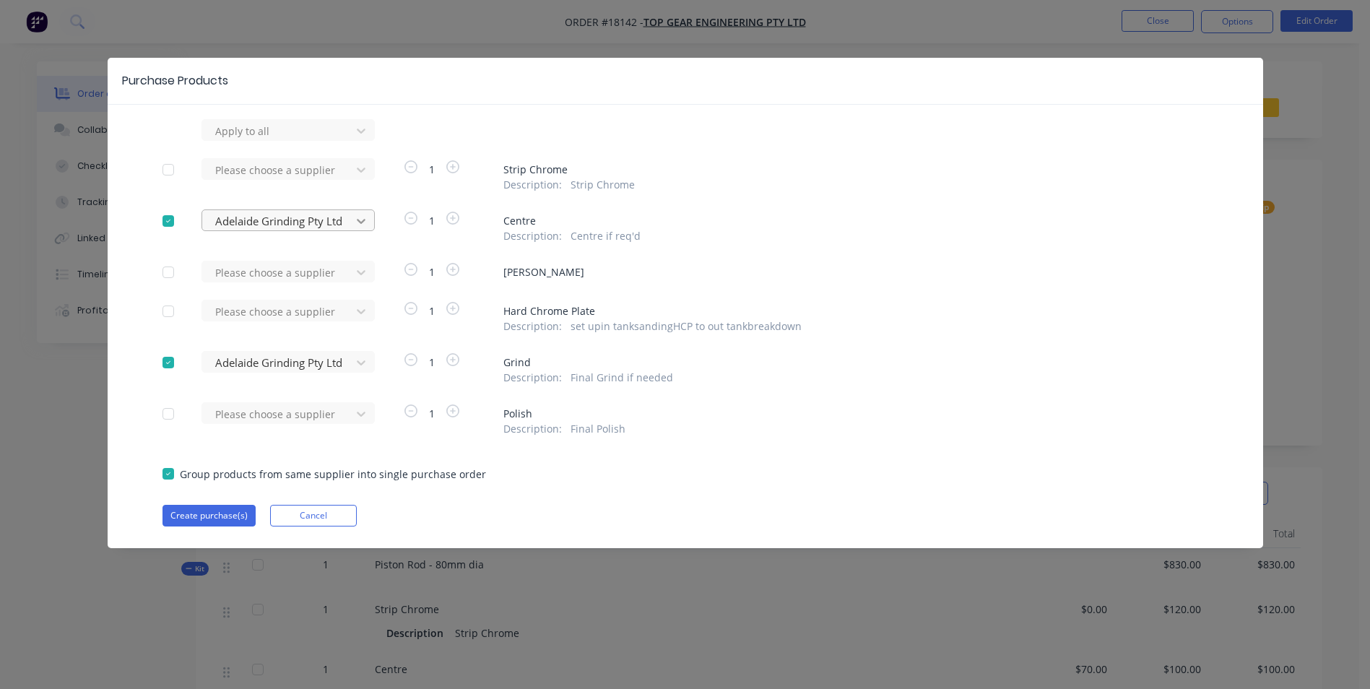
click at [368, 222] on icon at bounding box center [361, 221] width 14 height 14
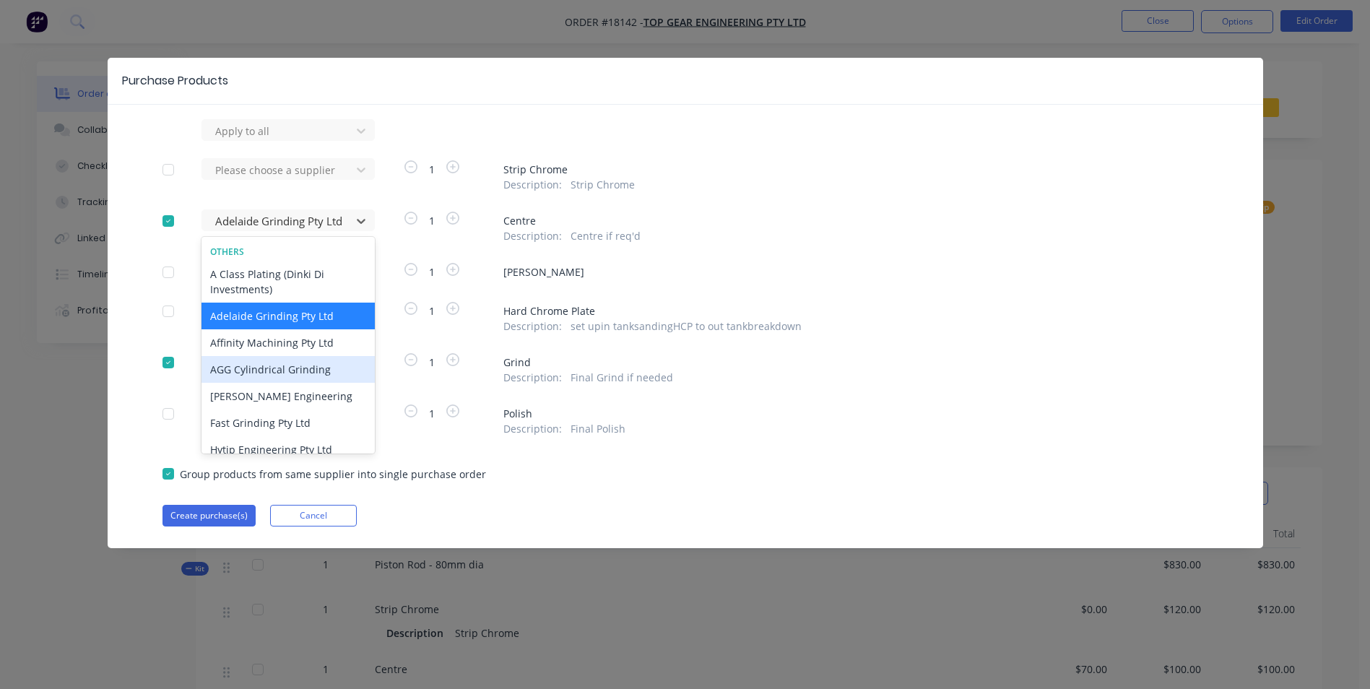
click at [307, 365] on div "AGG Cylindrical Grinding" at bounding box center [288, 369] width 173 height 27
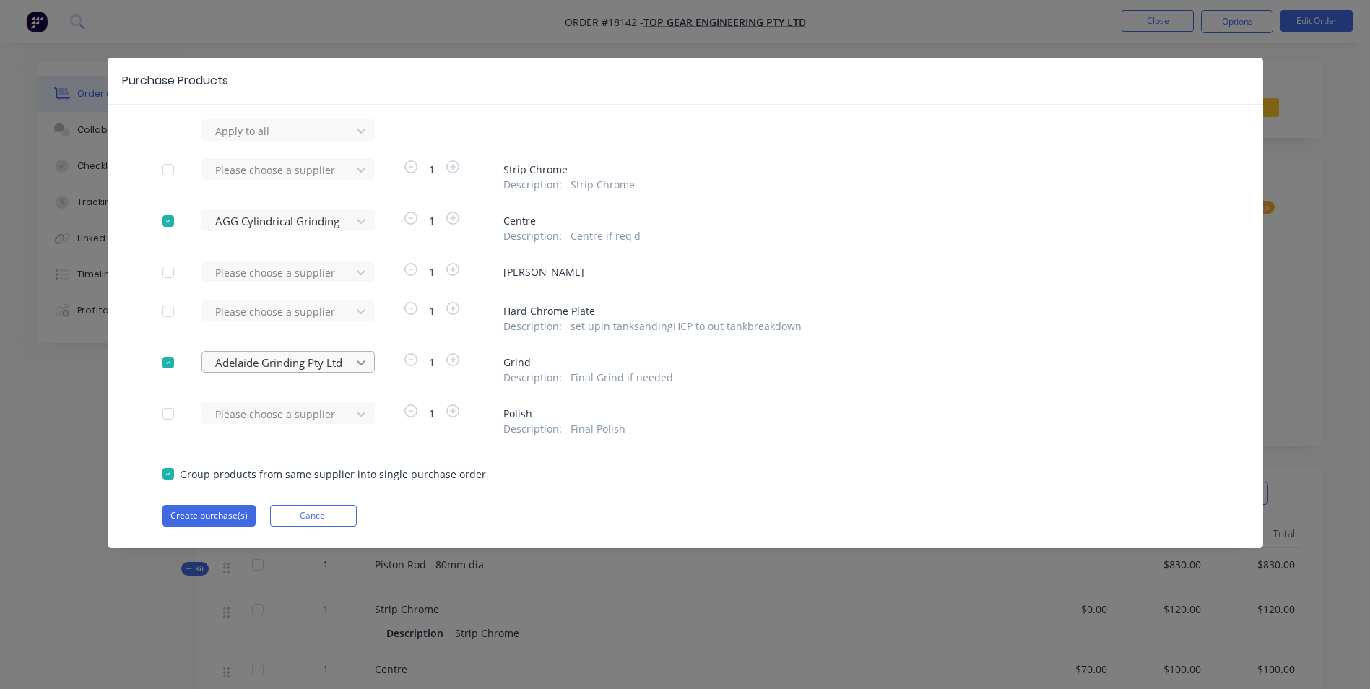
click at [363, 360] on icon at bounding box center [361, 362] width 14 height 14
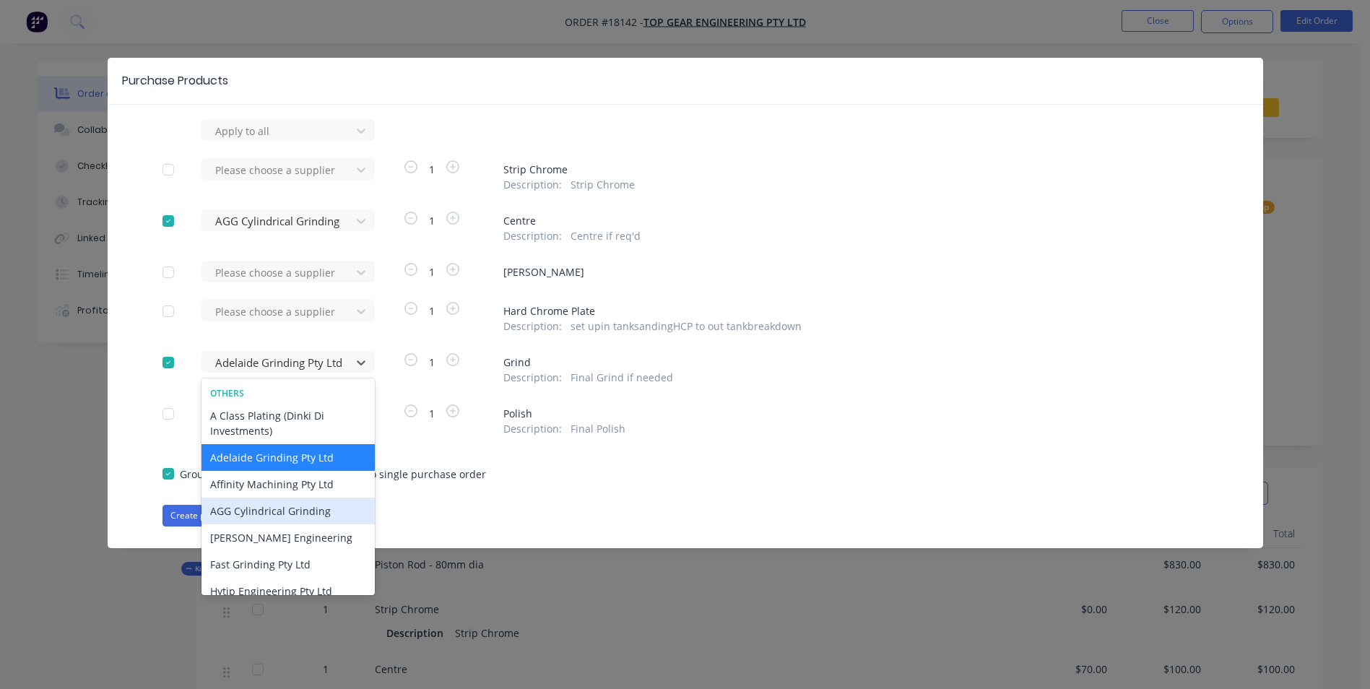
click at [312, 513] on div "AGG Cylindrical Grinding" at bounding box center [288, 511] width 173 height 27
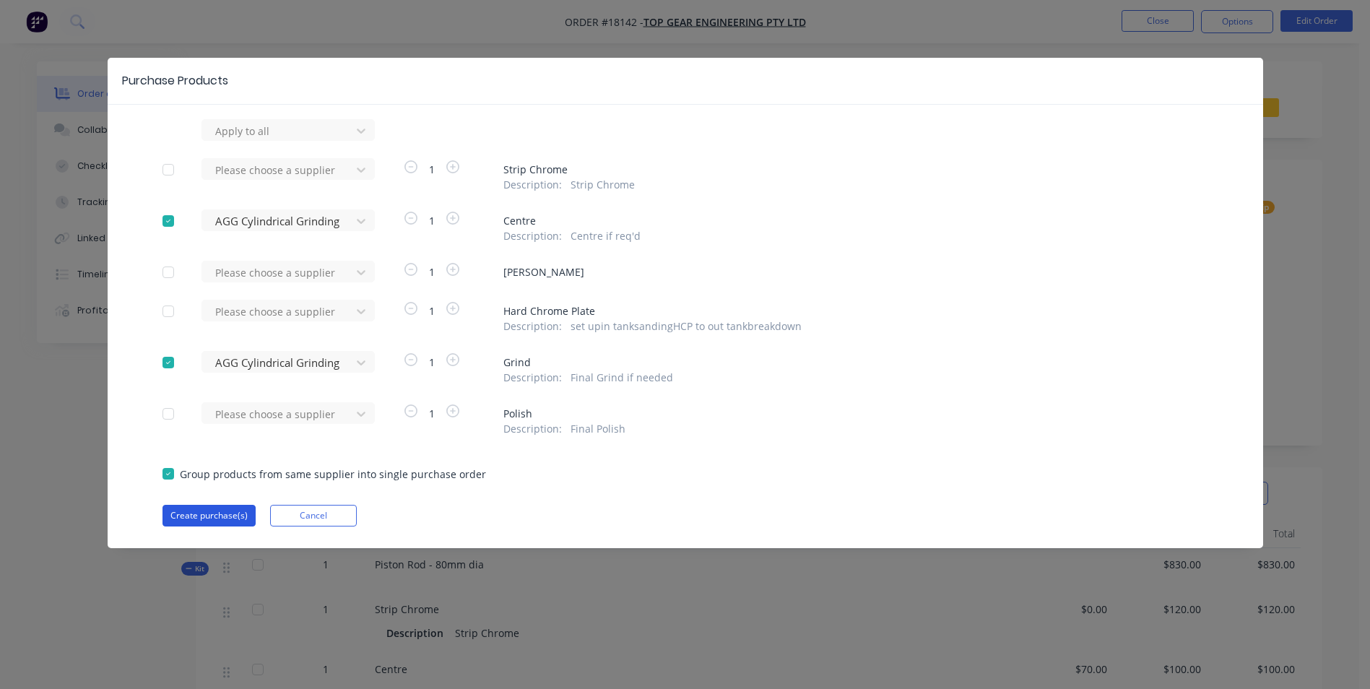
click at [217, 517] on button "Create purchase(s)" at bounding box center [209, 516] width 93 height 22
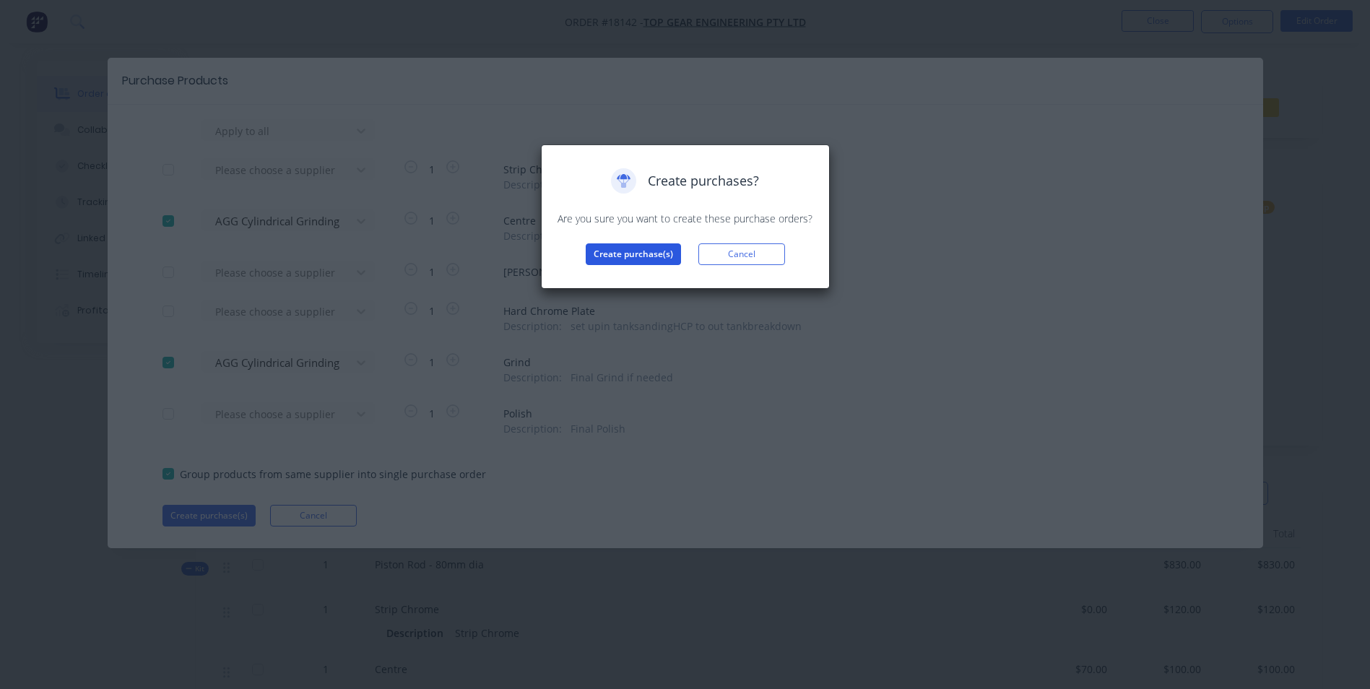
click at [627, 261] on button "Create purchase(s)" at bounding box center [633, 254] width 95 height 22
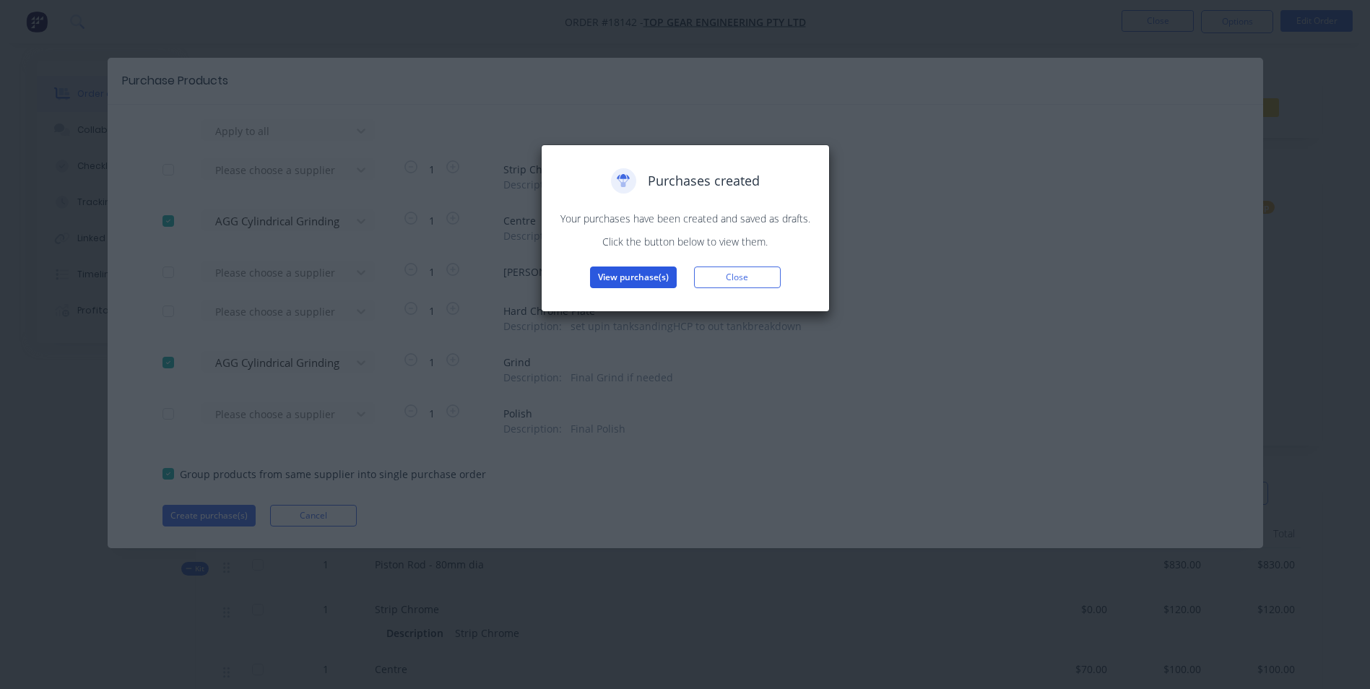
click at [634, 281] on button "View purchase(s)" at bounding box center [633, 278] width 87 height 22
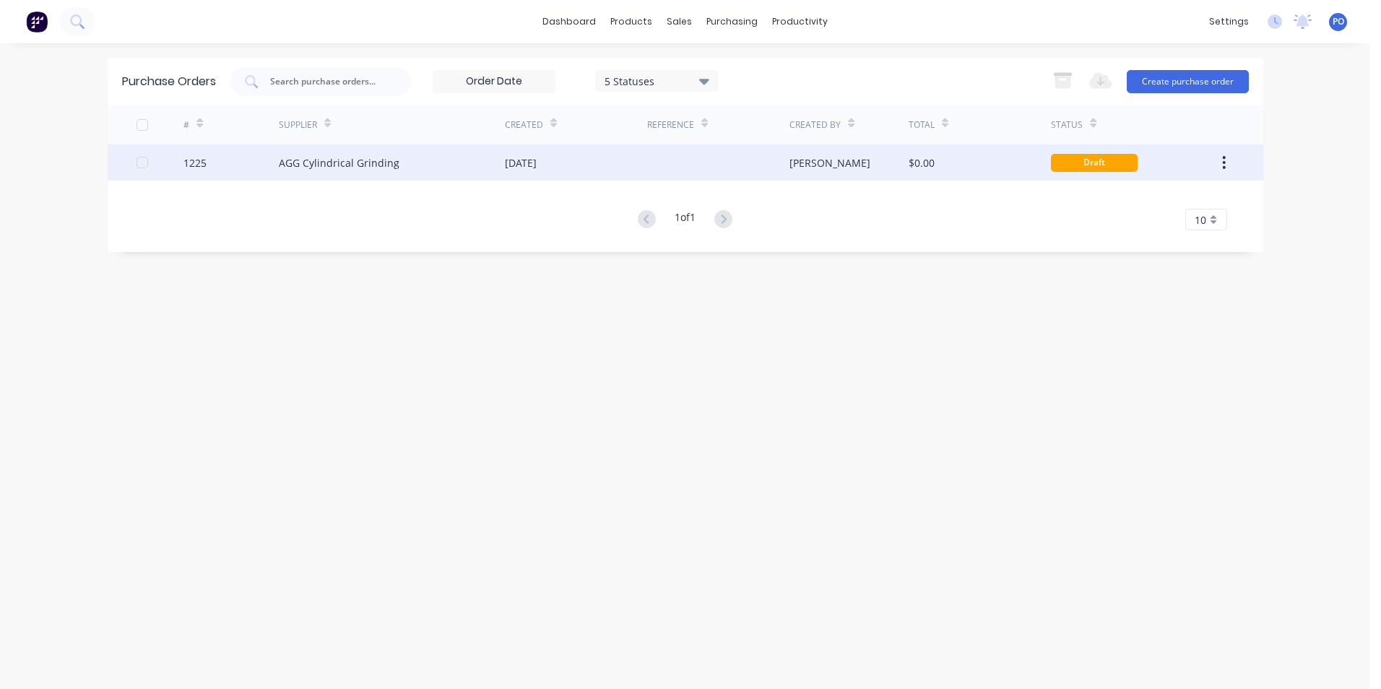
click at [678, 160] on div at bounding box center [718, 162] width 142 height 36
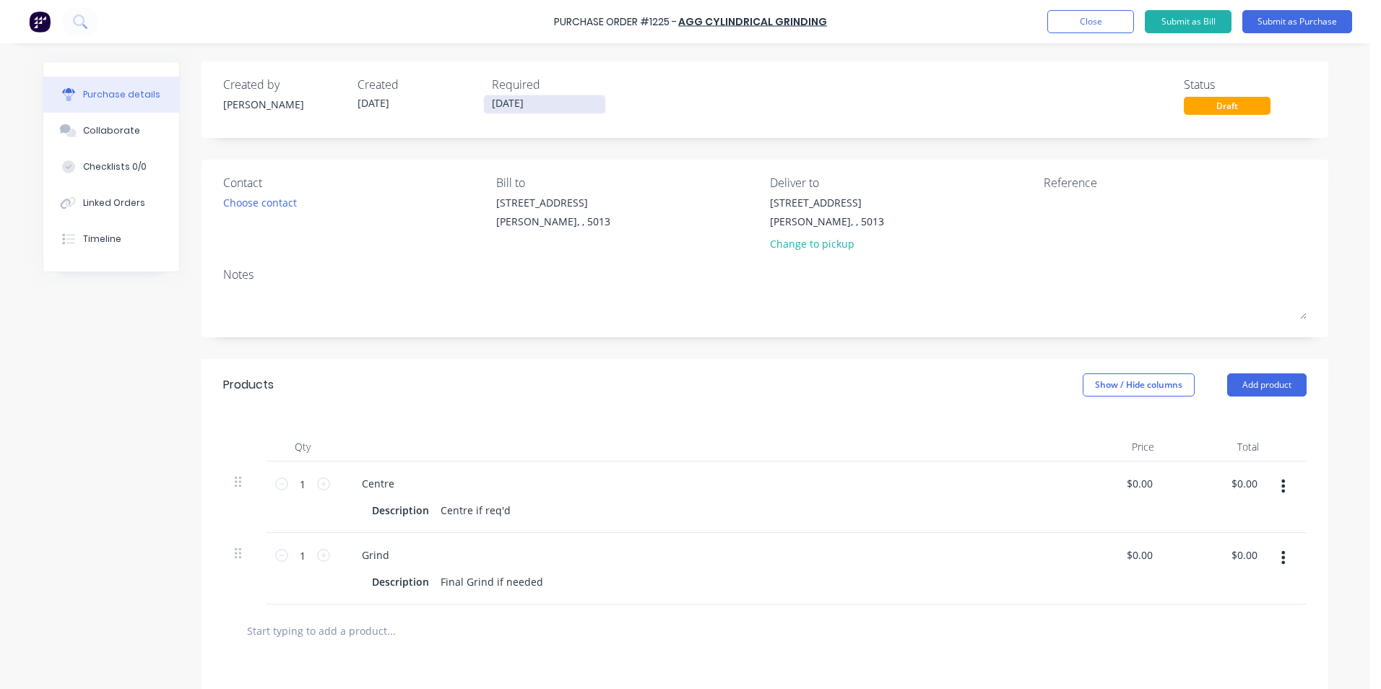
click at [564, 103] on input "[DATE]" at bounding box center [544, 104] width 121 height 18
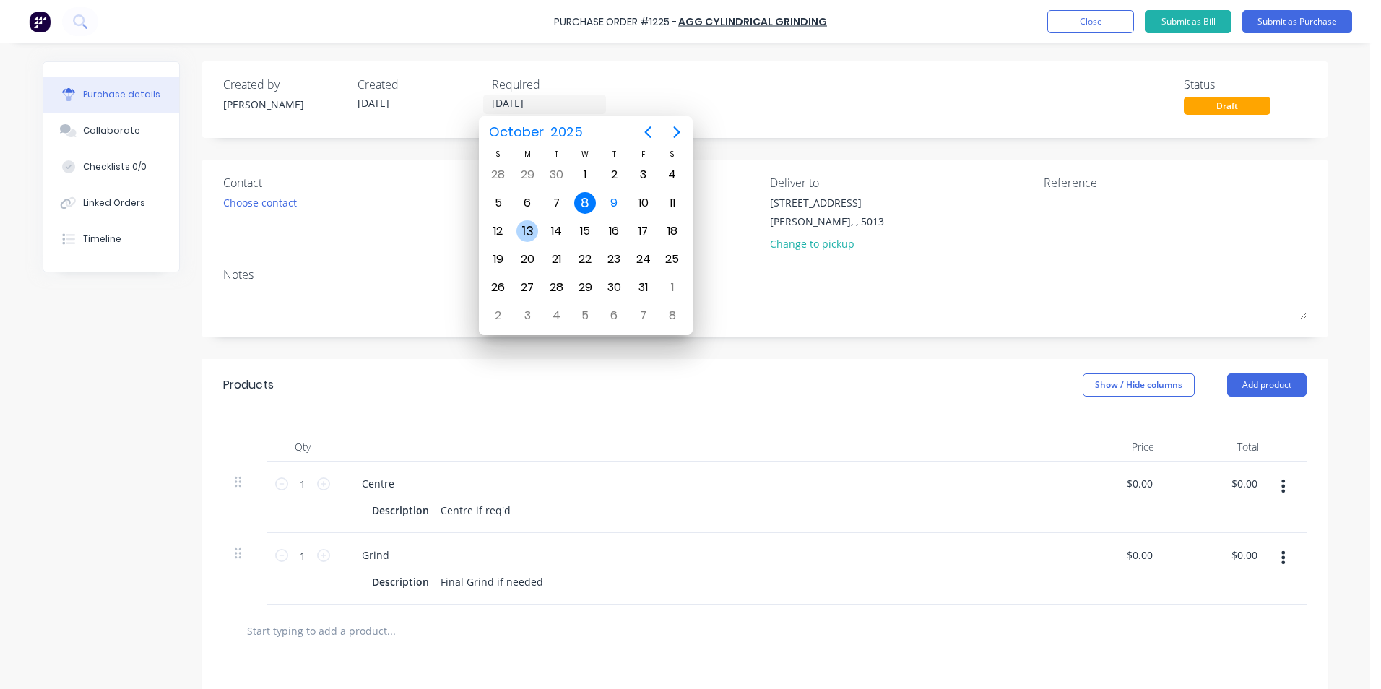
click at [527, 225] on div "13" at bounding box center [527, 231] width 22 height 22
type input "[DATE]"
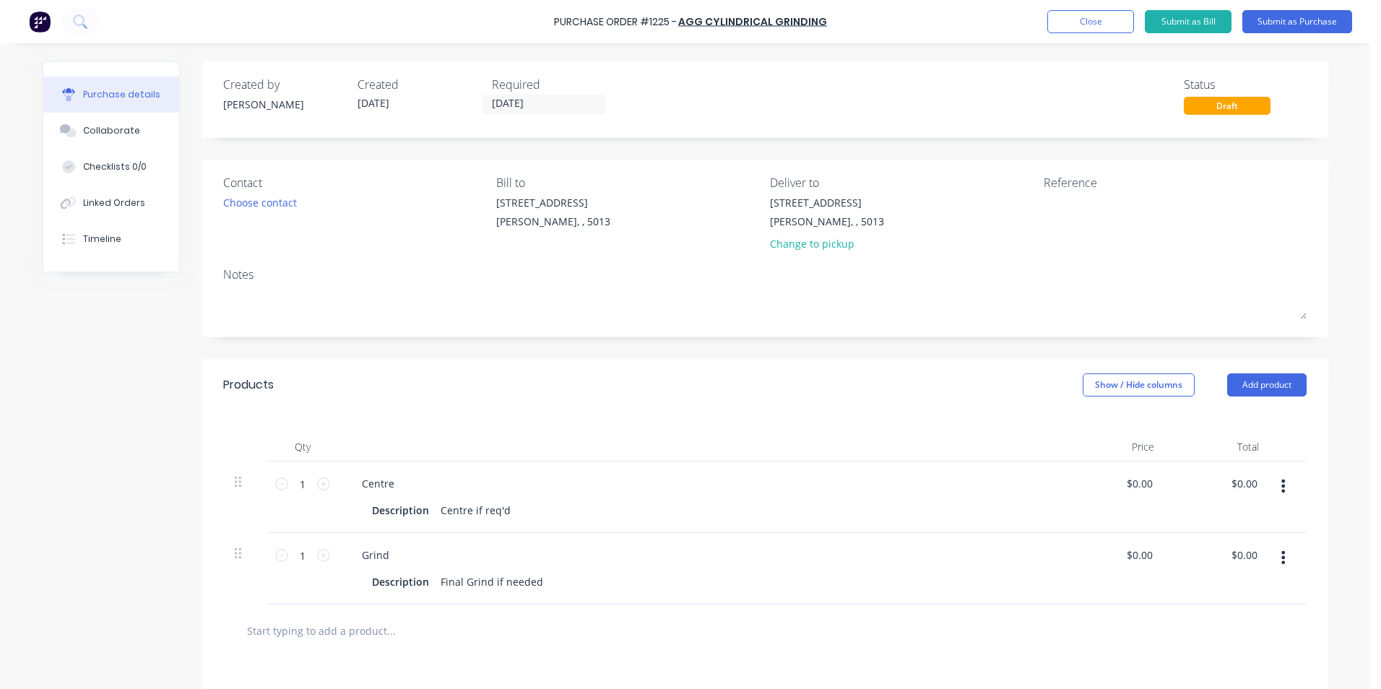
click at [1015, 208] on div "[STREET_ADDRESS][PERSON_NAME] Change to pickup" at bounding box center [901, 227] width 263 height 64
click at [1044, 209] on textarea at bounding box center [1134, 211] width 181 height 33
type textarea "TC18"
type textarea "x"
type textarea "TC181"
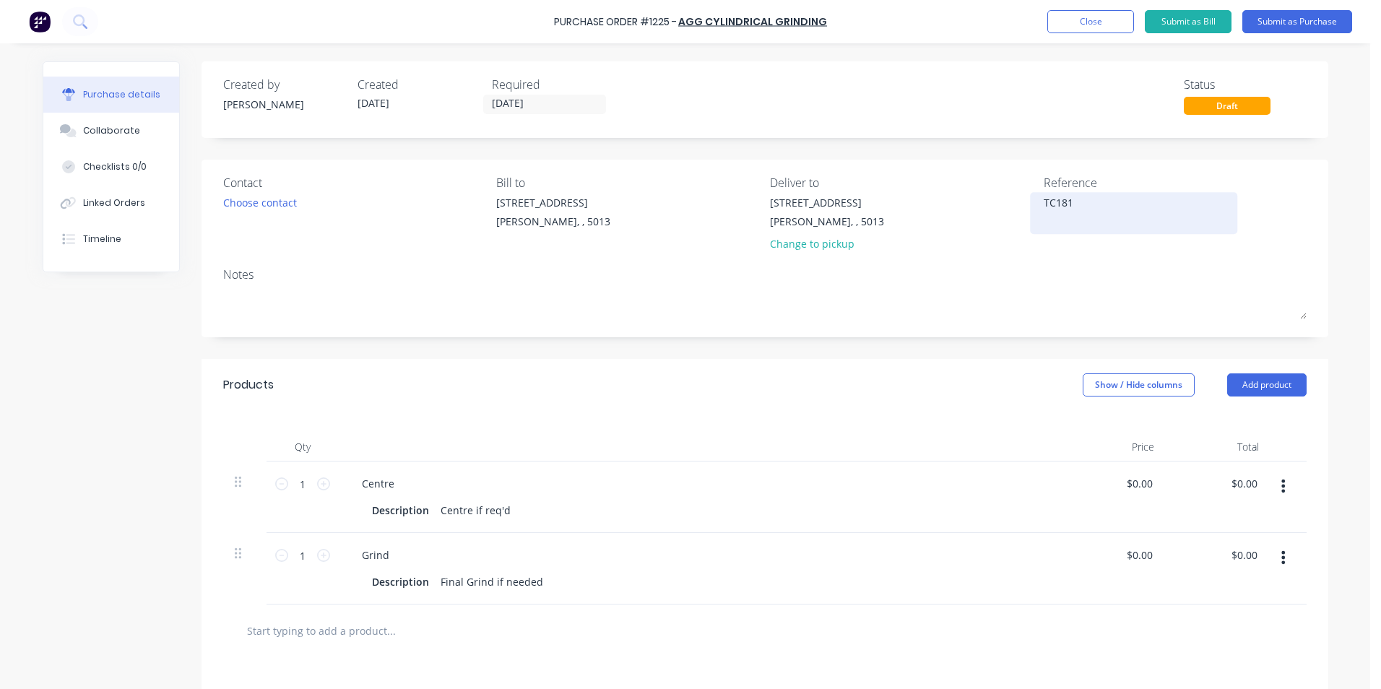
type textarea "x"
type textarea "TC1814"
type textarea "x"
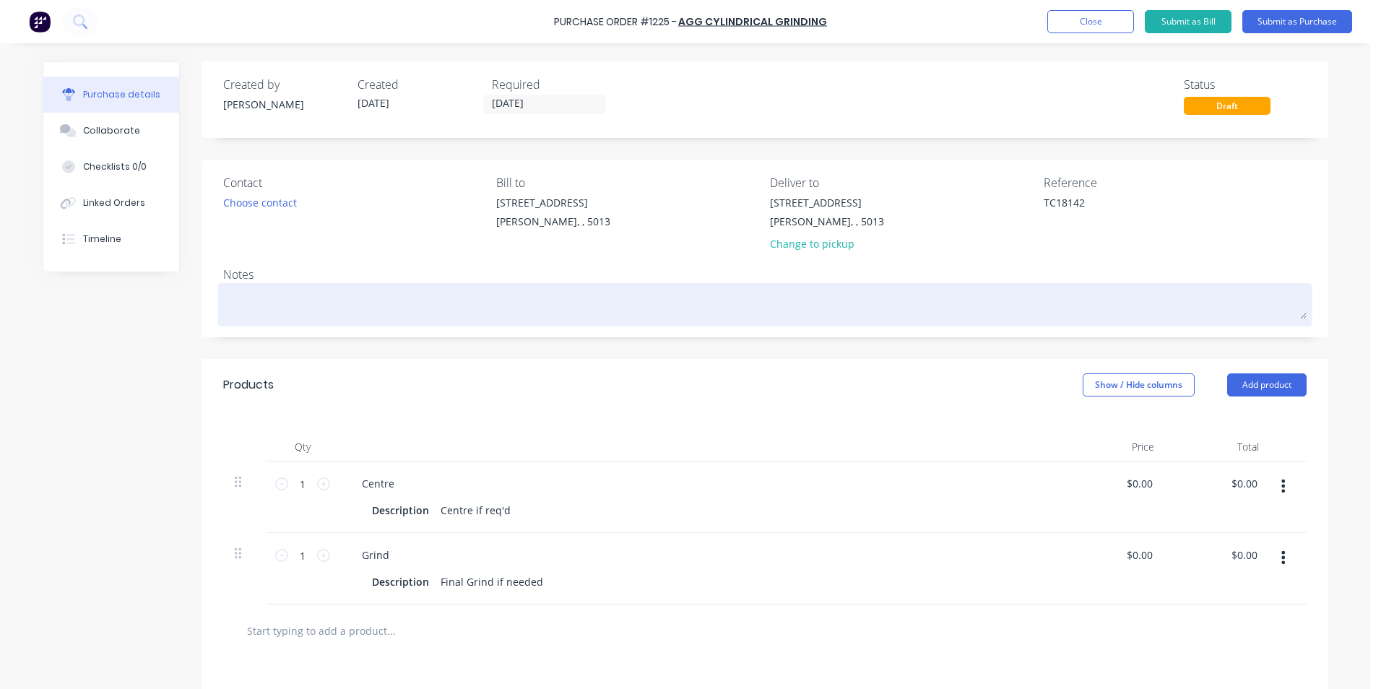
type textarea "TC18142"
type textarea "x"
type textarea "TC18142"
click at [253, 305] on textarea at bounding box center [764, 303] width 1083 height 33
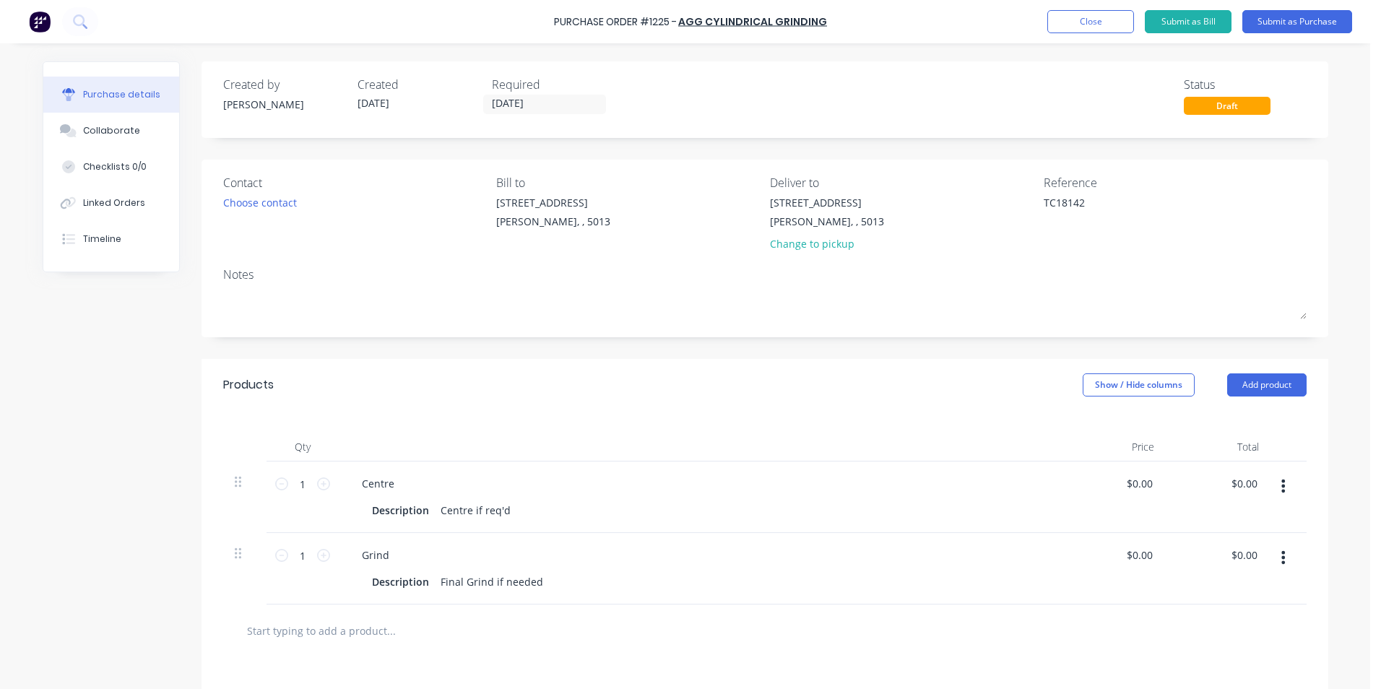
type textarea "x"
type textarea "P"
type textarea "x"
type textarea "Pi"
type textarea "x"
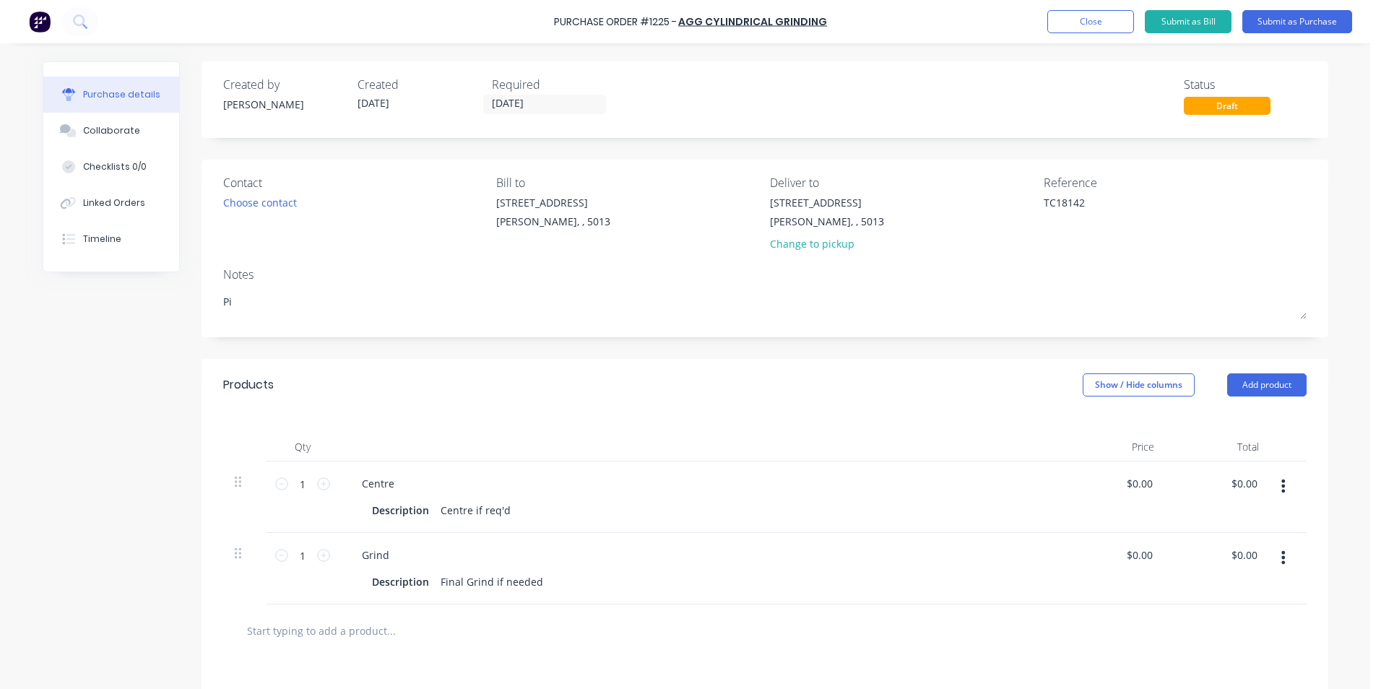
type textarea "Pis"
type textarea "x"
type textarea "Pist"
type textarea "x"
type textarea "Pisto"
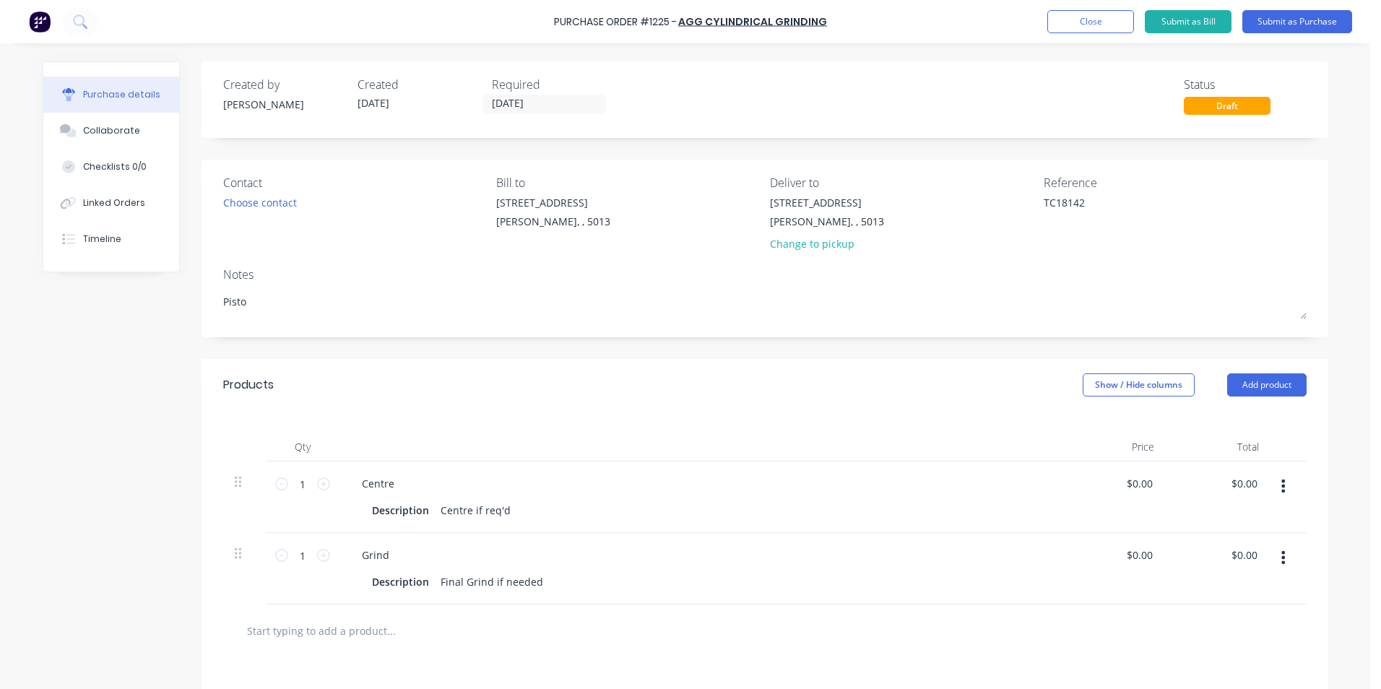
type textarea "x"
type textarea "Piston"
type textarea "x"
type textarea "Piston"
type textarea "x"
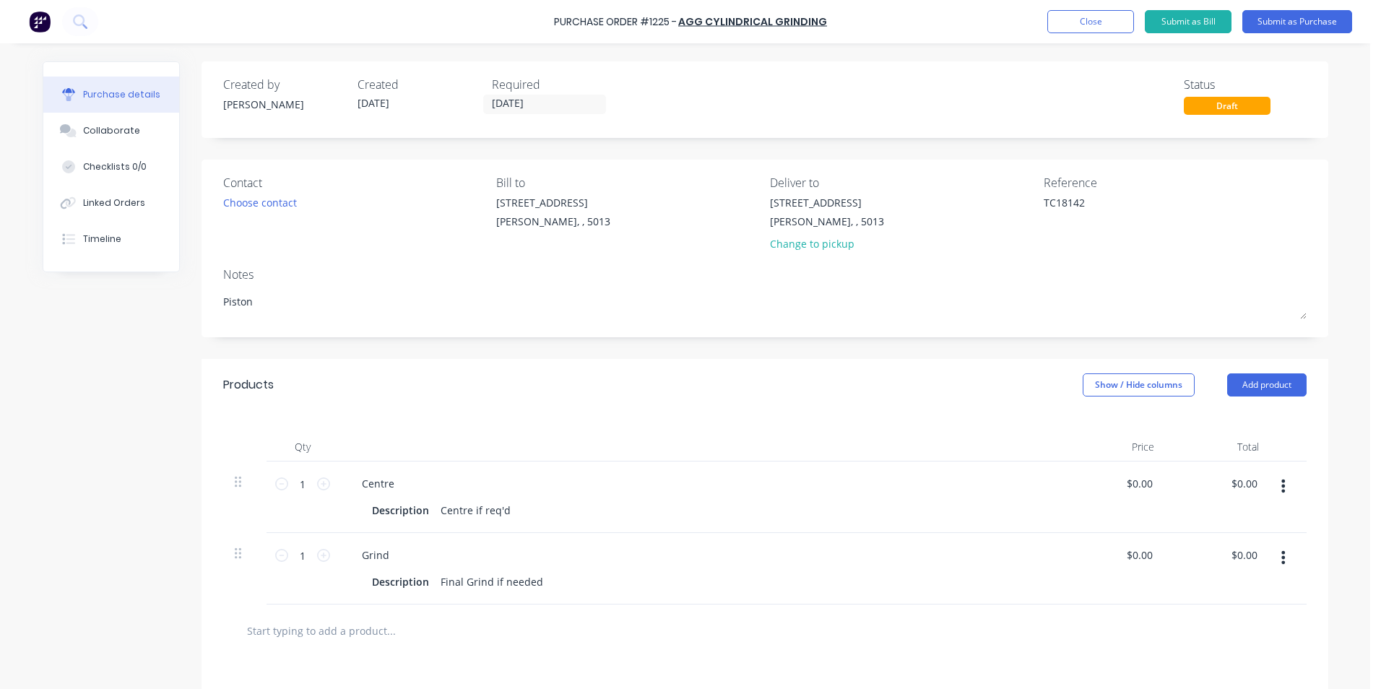
type textarea "Piston R"
type textarea "x"
type textarea "Piston Ro"
type textarea "x"
type textarea "Piston Rod"
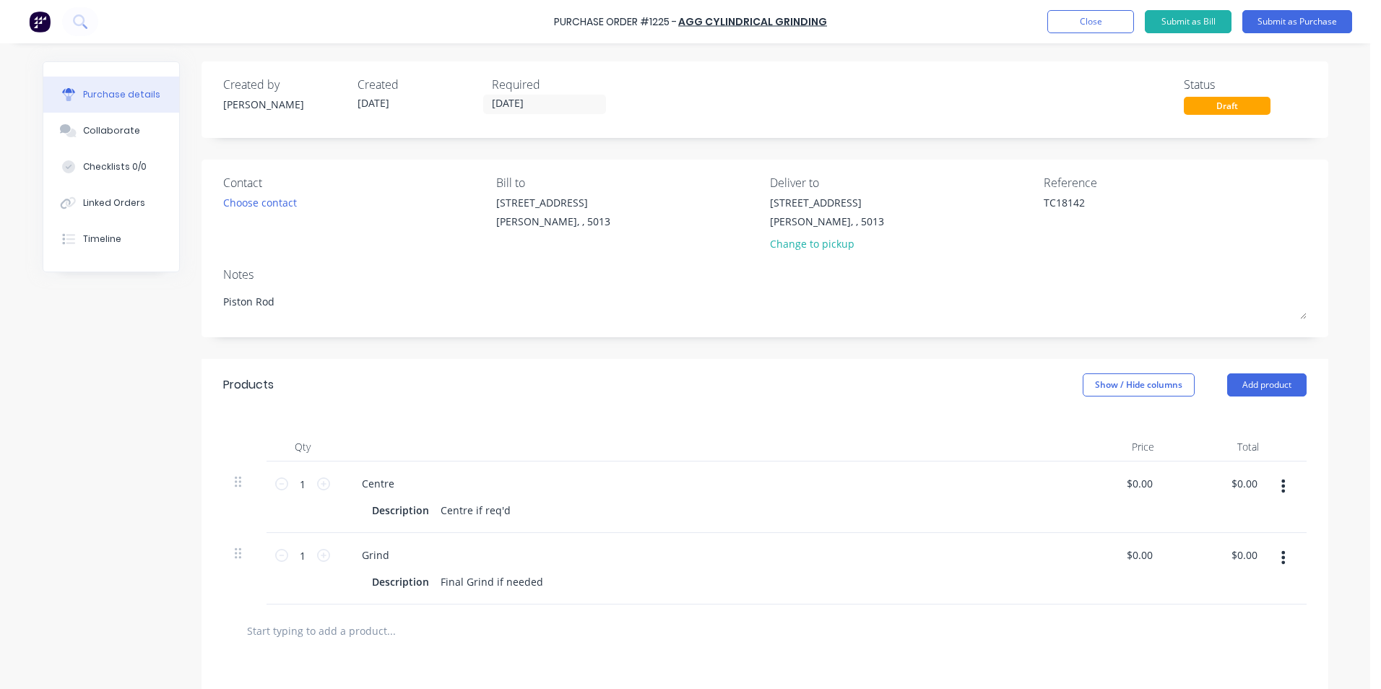
type textarea "x"
type textarea "Piston Rod"
type textarea "x"
type textarea "Piston Rod 80"
type textarea "x"
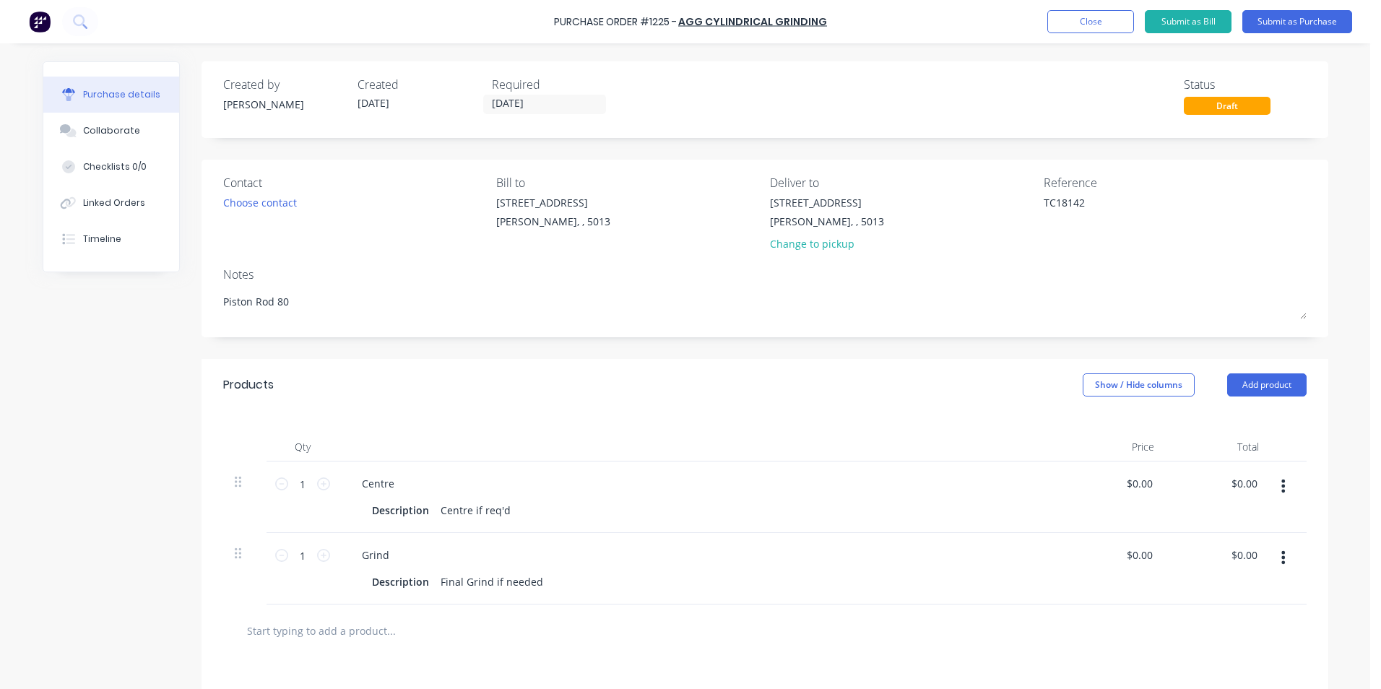
type textarea "Piston Rod 80m"
type textarea "x"
type textarea "Piston Rod 80mm"
type textarea "x"
type textarea "Piston Rod 80mm"
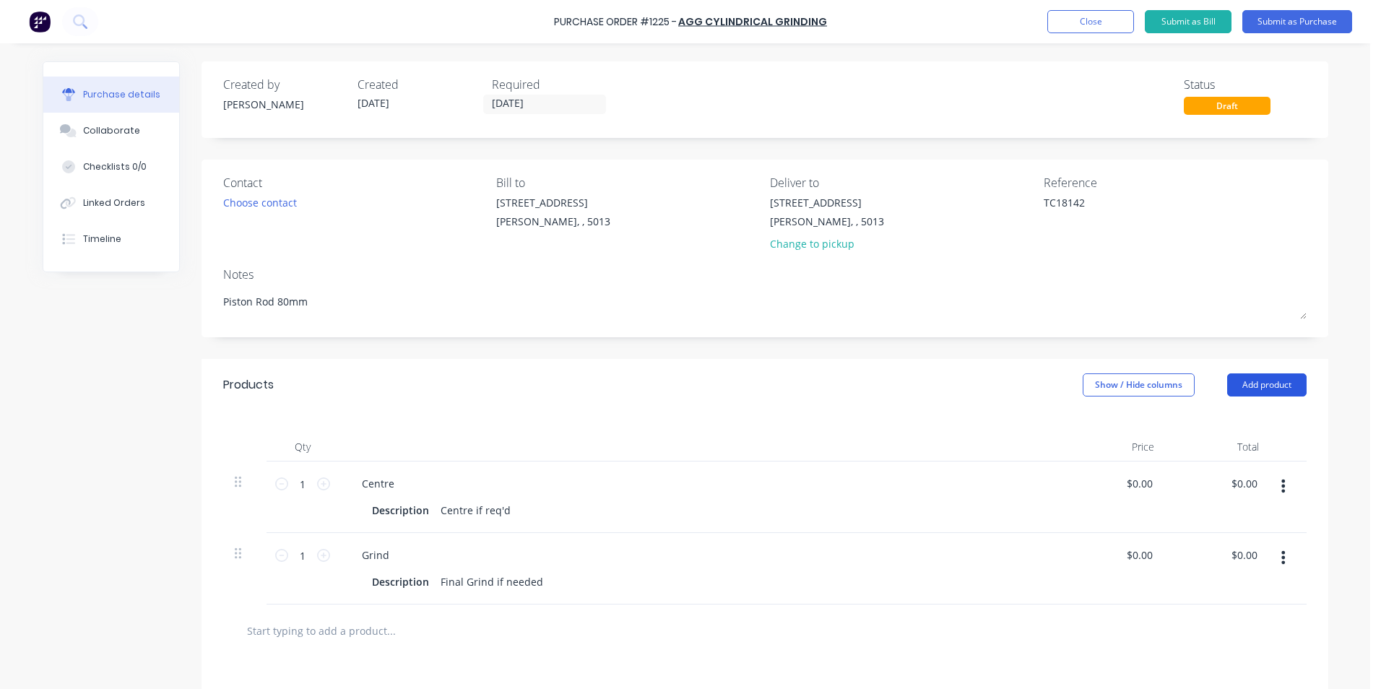
click at [1268, 382] on button "Add product" at bounding box center [1266, 384] width 79 height 23
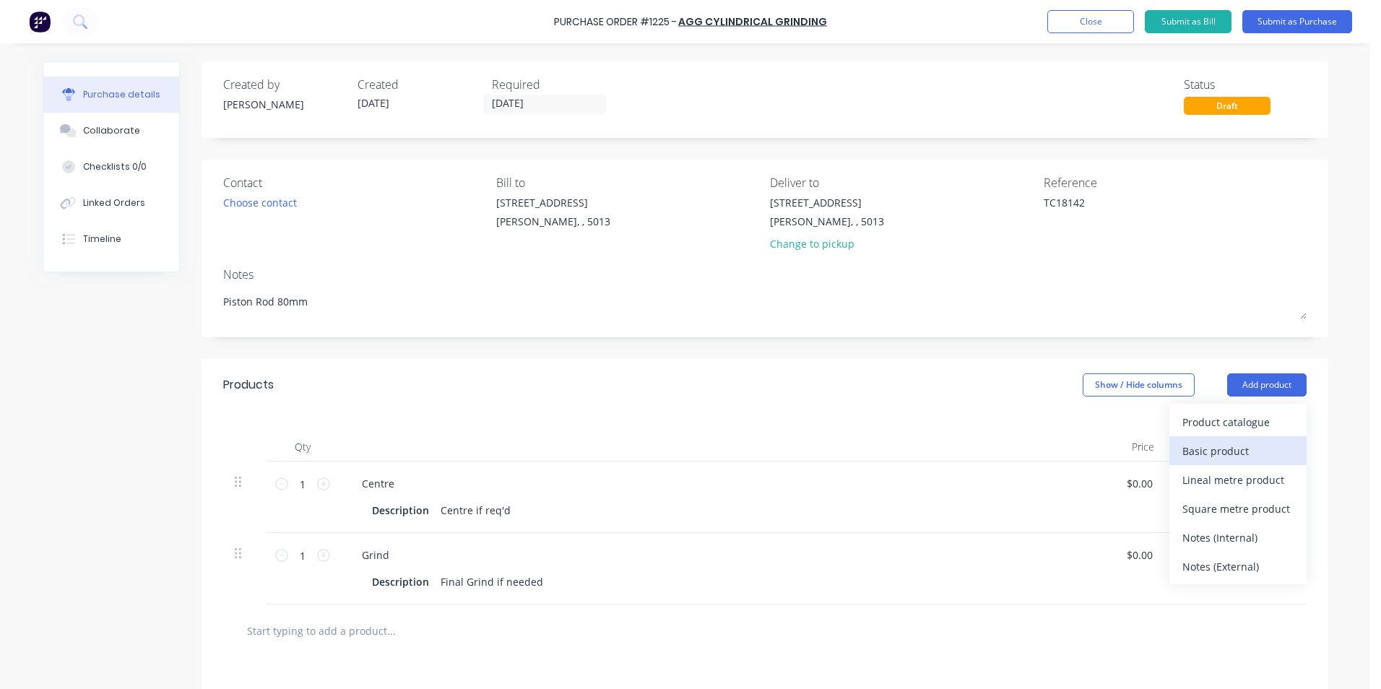
click at [1236, 451] on div "Basic product" at bounding box center [1237, 451] width 111 height 21
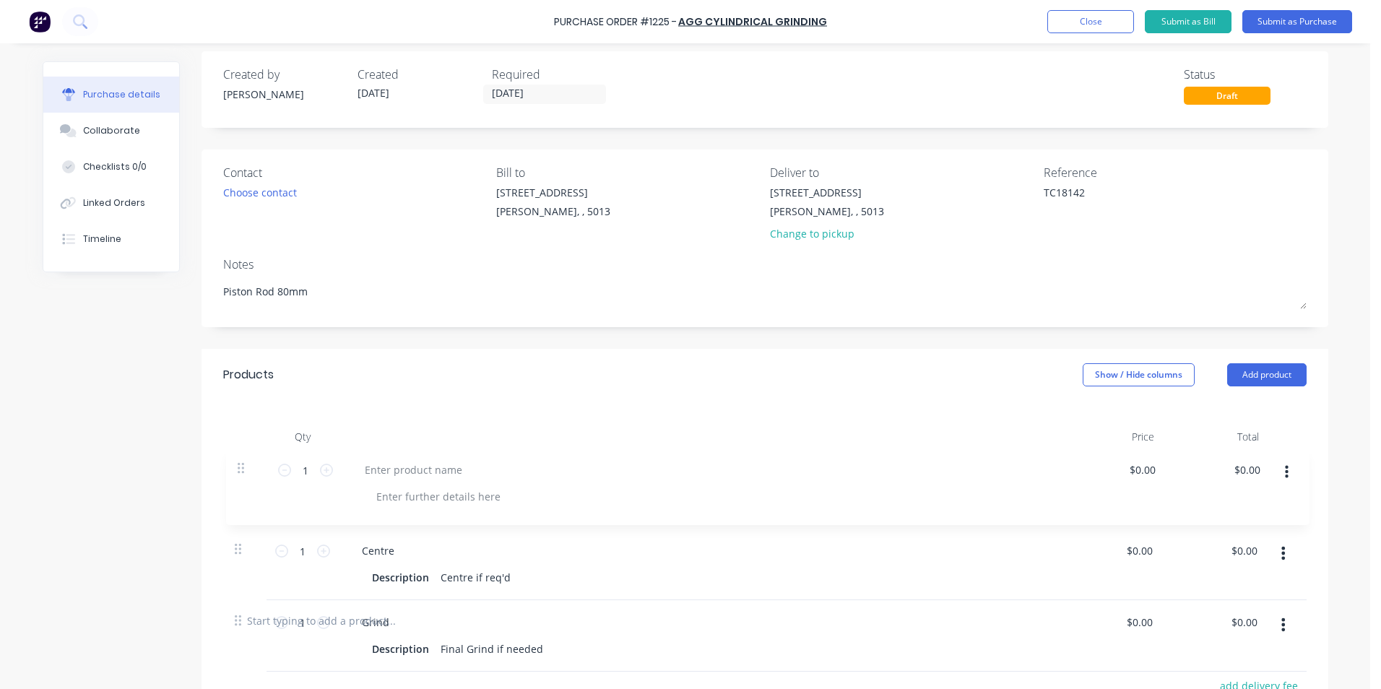
scroll to position [10, 0]
drag, startPoint x: 231, startPoint y: 632, endPoint x: 251, endPoint y: 460, distance: 173.0
click at [251, 460] on div "1 1 Centre Description Centre if req'd $0.00 $0.00 $0.00 $0.00 1 1 Grind Descri…" at bounding box center [764, 522] width 1083 height 143
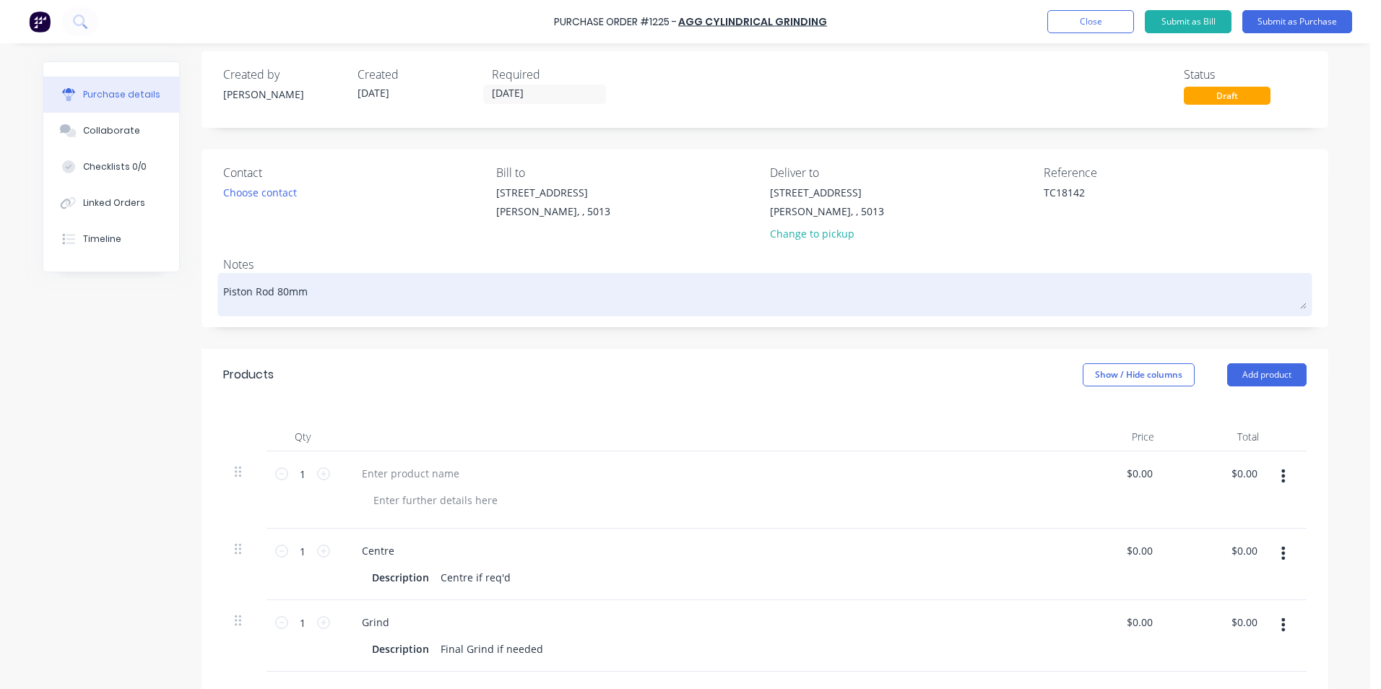
drag, startPoint x: 313, startPoint y: 293, endPoint x: 215, endPoint y: 285, distance: 98.5
click at [223, 285] on div "Piston Rod 80mm" at bounding box center [764, 295] width 1083 height 36
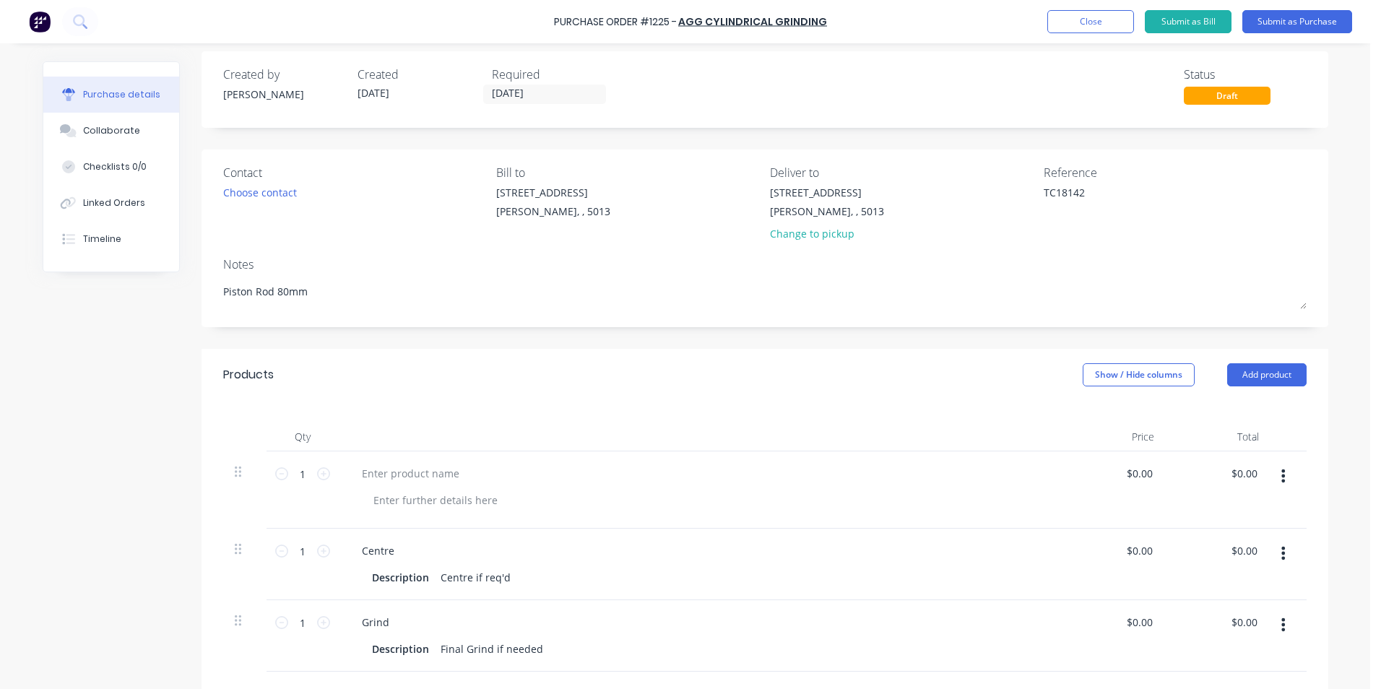
drag, startPoint x: 306, startPoint y: 281, endPoint x: 204, endPoint y: 280, distance: 101.8
click at [204, 280] on div "Contact Choose contact [PERSON_NAME] to [STREET_ADDRESS][PERSON_NAME] Deliver t…" at bounding box center [765, 239] width 1127 height 178
click at [389, 477] on div at bounding box center [410, 473] width 121 height 21
type textarea "x"
paste div
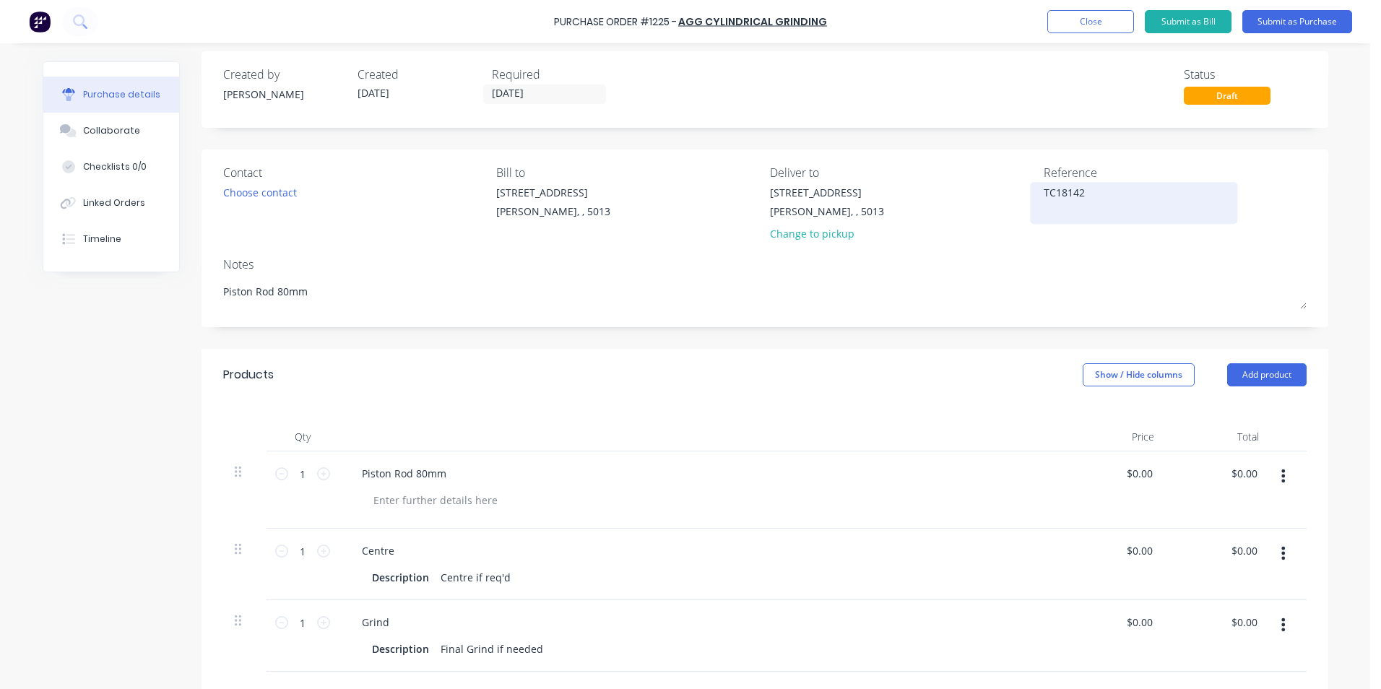
click at [1090, 214] on textarea "TC18142" at bounding box center [1134, 201] width 181 height 33
click at [1303, 20] on button "Submit as Purchase" at bounding box center [1297, 21] width 110 height 23
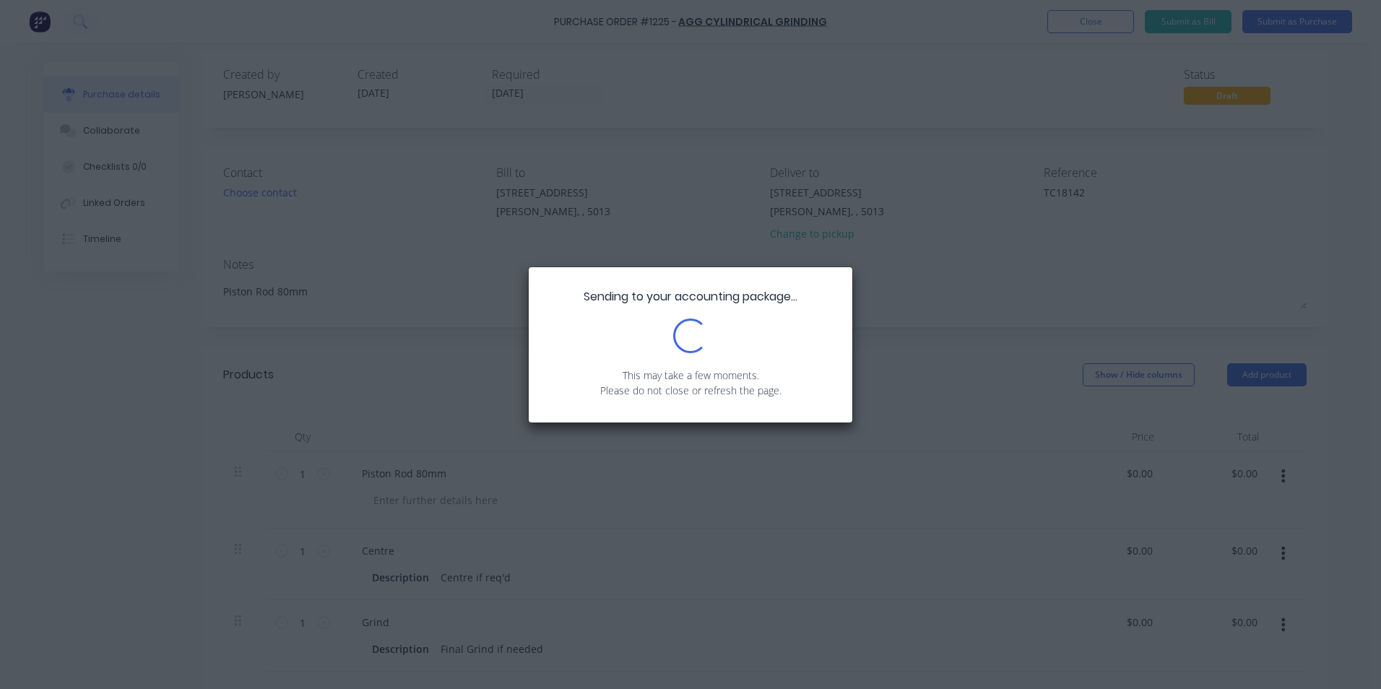
scroll to position [0, 0]
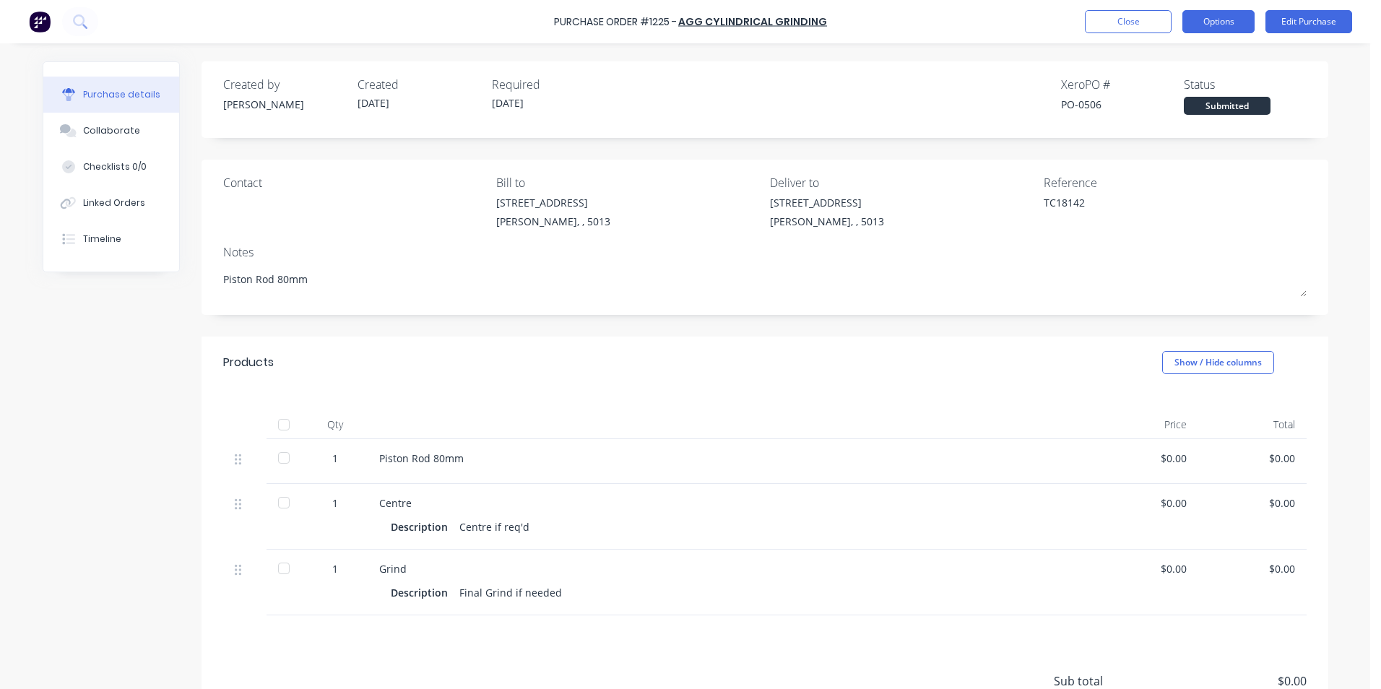
click at [1228, 27] on button "Options" at bounding box center [1218, 21] width 72 height 23
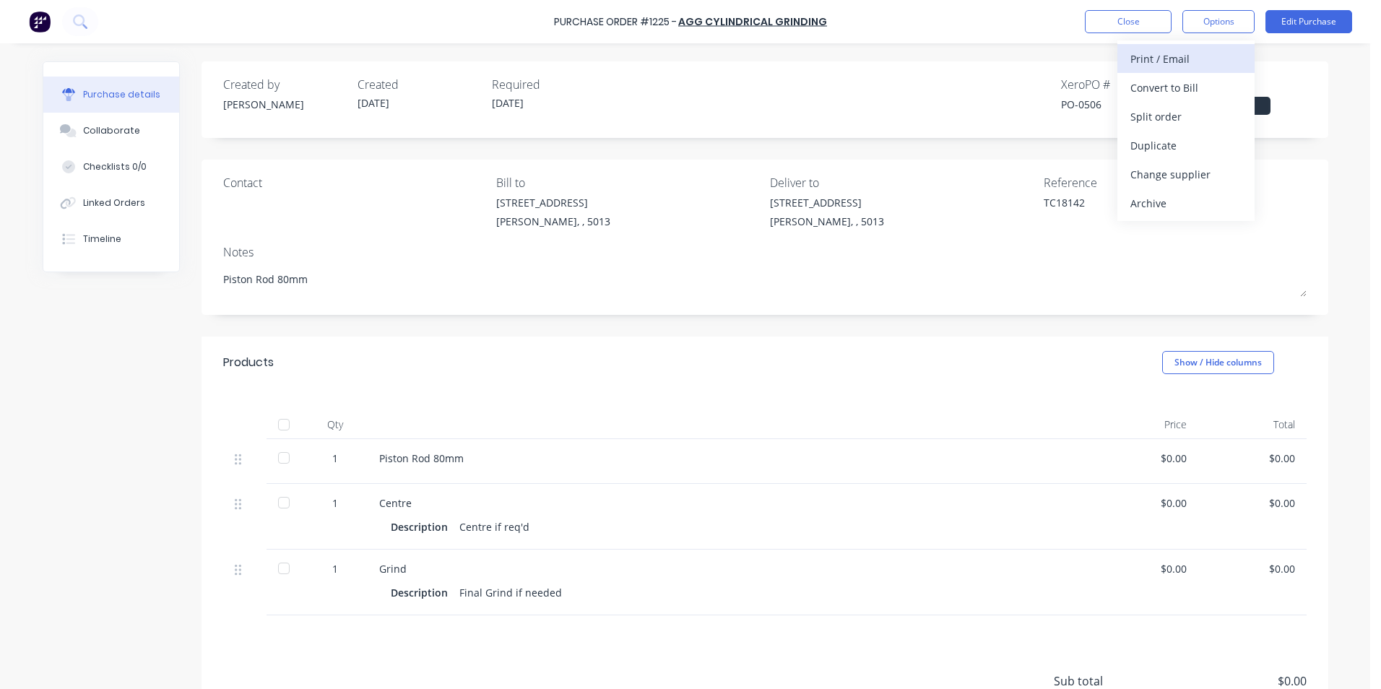
click at [1229, 59] on div "Print / Email" at bounding box center [1185, 58] width 111 height 21
click at [1226, 119] on div "Without pricing" at bounding box center [1185, 116] width 111 height 21
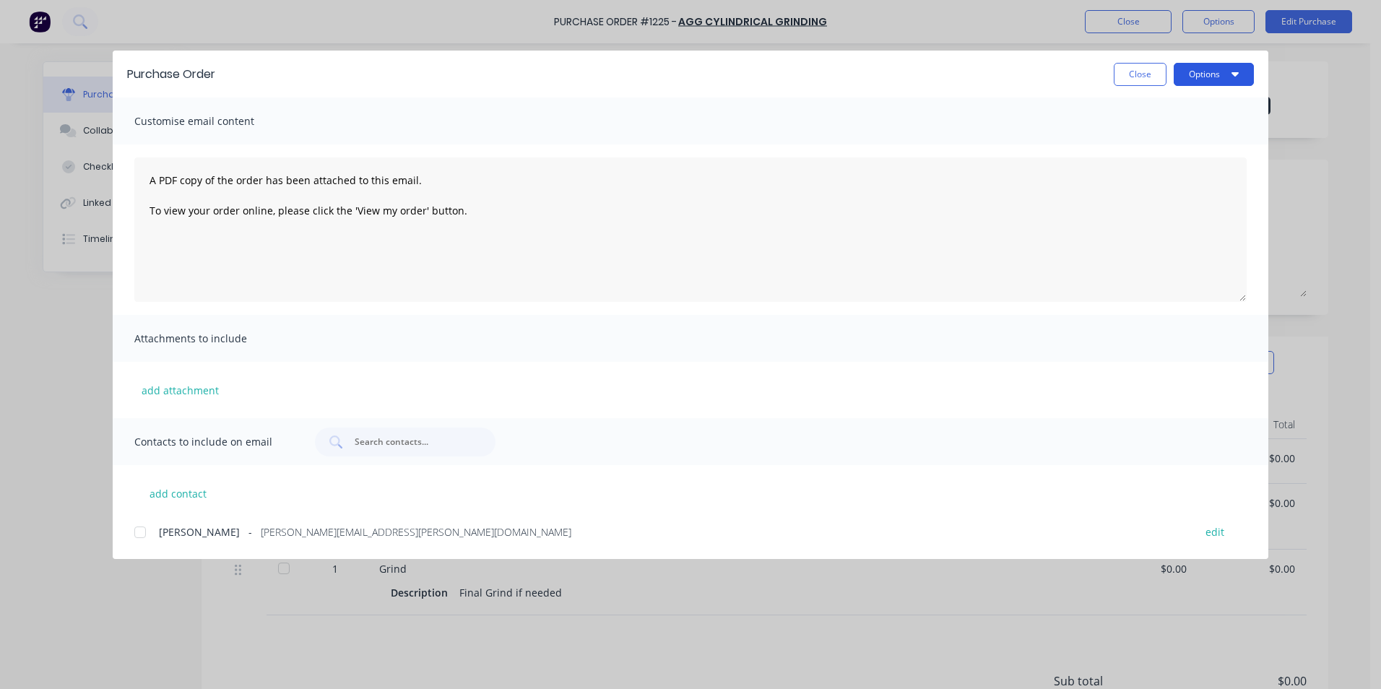
click at [1246, 70] on button "Options" at bounding box center [1214, 74] width 80 height 23
click at [1226, 140] on div "Print" at bounding box center [1185, 139] width 111 height 21
type textarea "x"
